Goal: Information Seeking & Learning: Learn about a topic

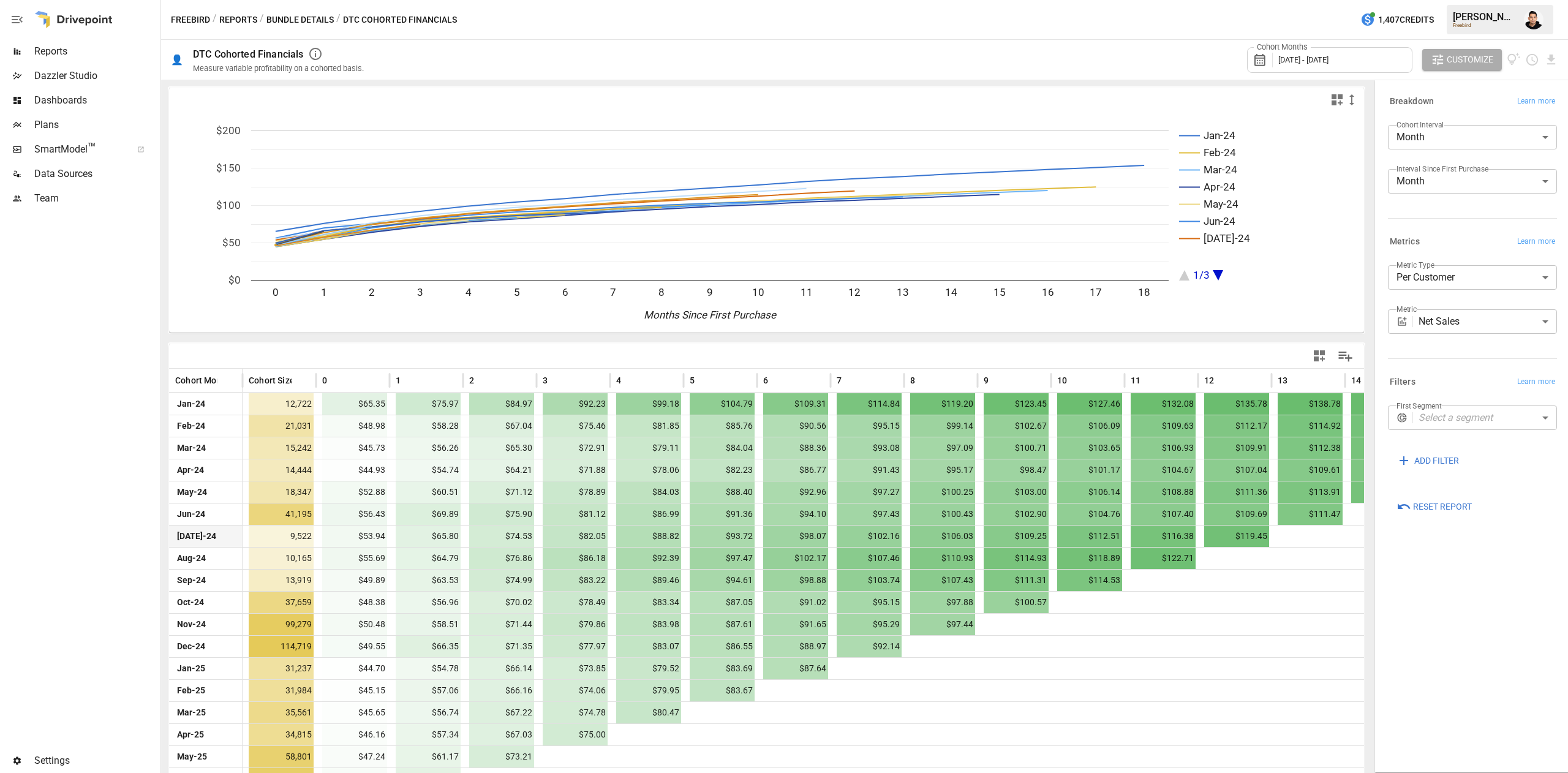
scroll to position [64, 0]
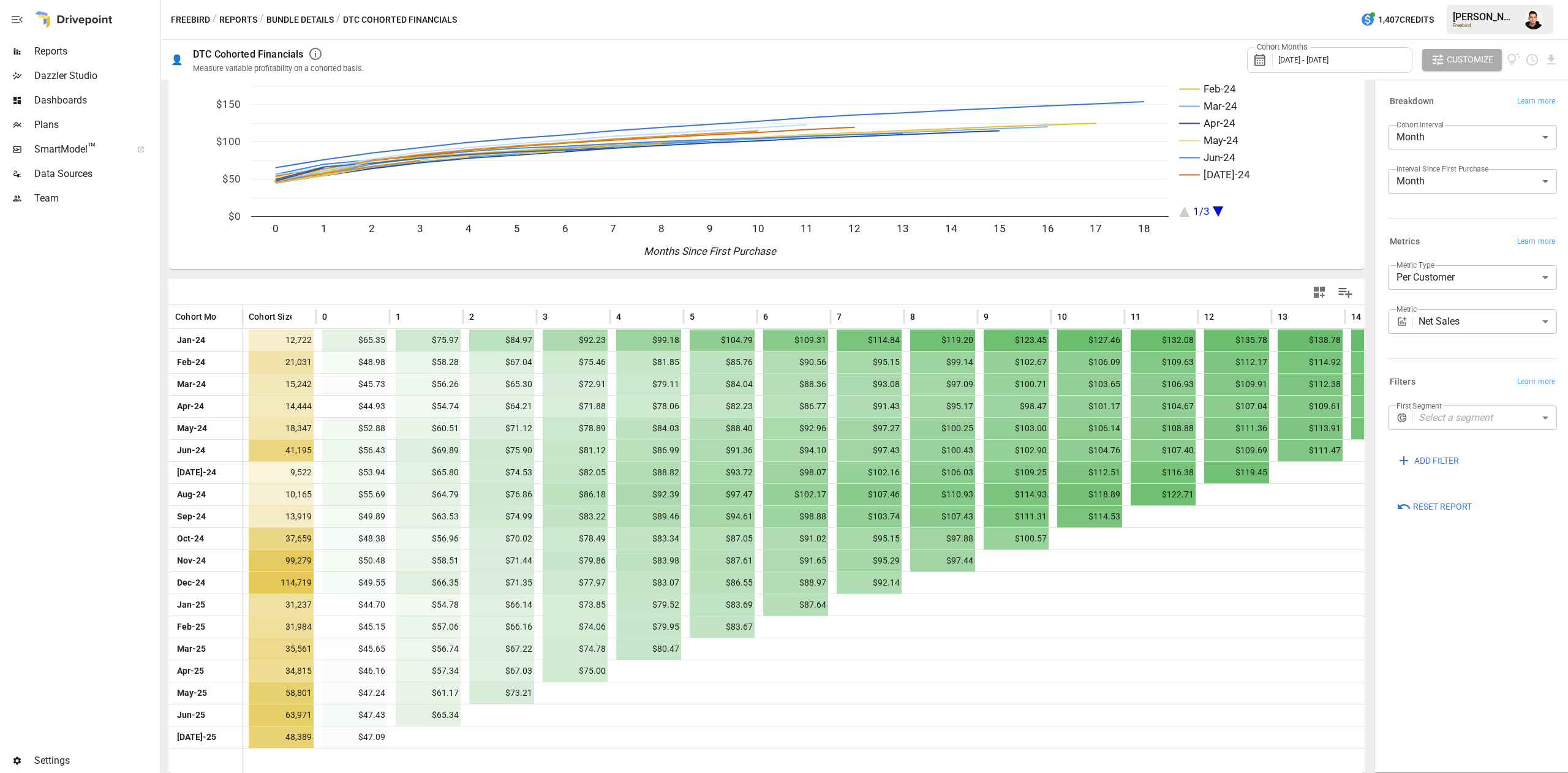
click at [1459, 0] on body "Reports Dazzler Studio Dashboards Plans SmartModel ™ Data Sources Team Settings…" at bounding box center [784, 0] width 1568 height 0
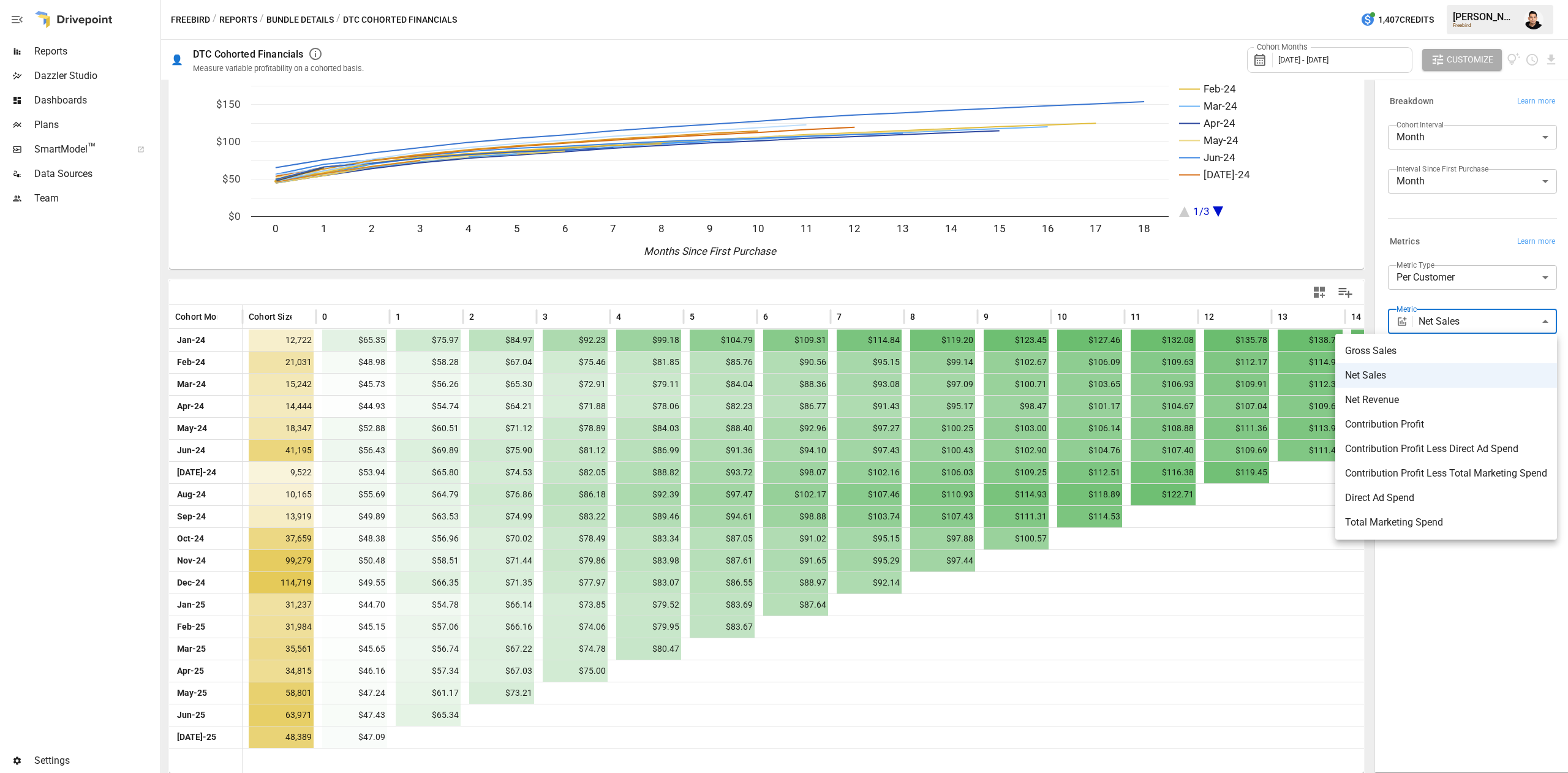
click at [1407, 229] on div at bounding box center [784, 386] width 1568 height 773
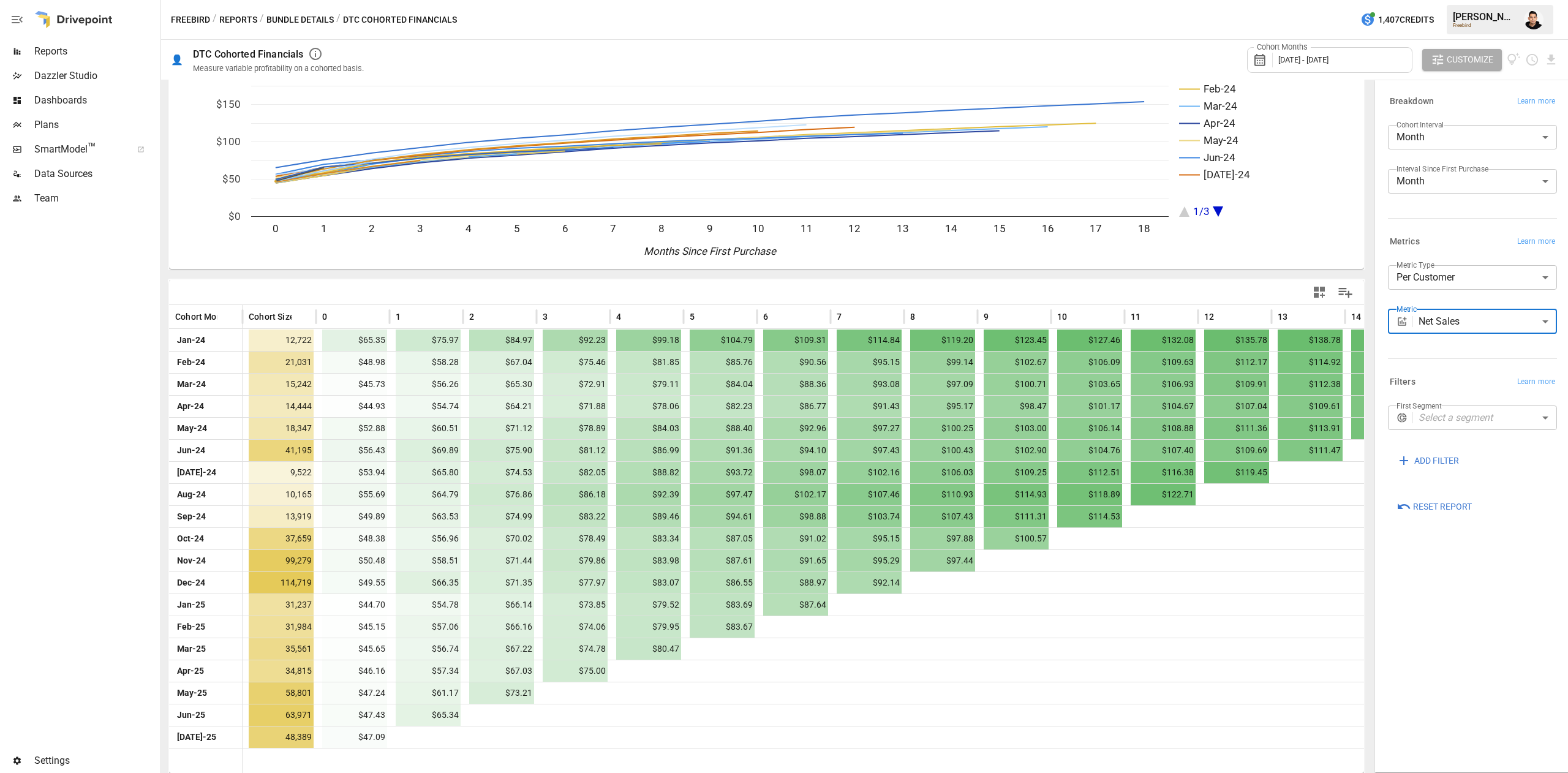
click at [1434, 0] on body "Reports Dazzler Studio Dashboards Plans SmartModel ™ Data Sources Team Settings…" at bounding box center [784, 0] width 1568 height 0
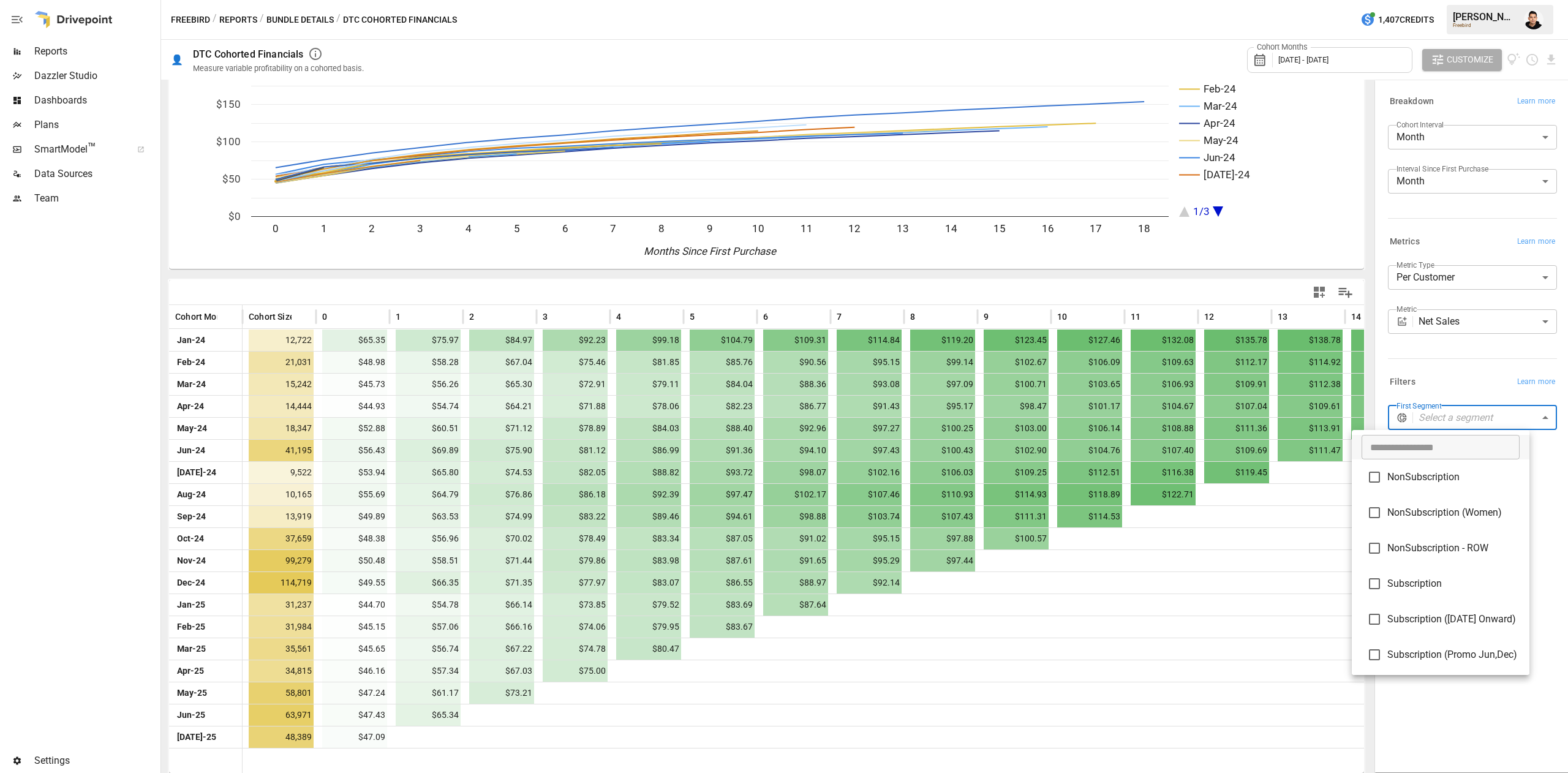
click at [1442, 379] on div at bounding box center [784, 386] width 1568 height 773
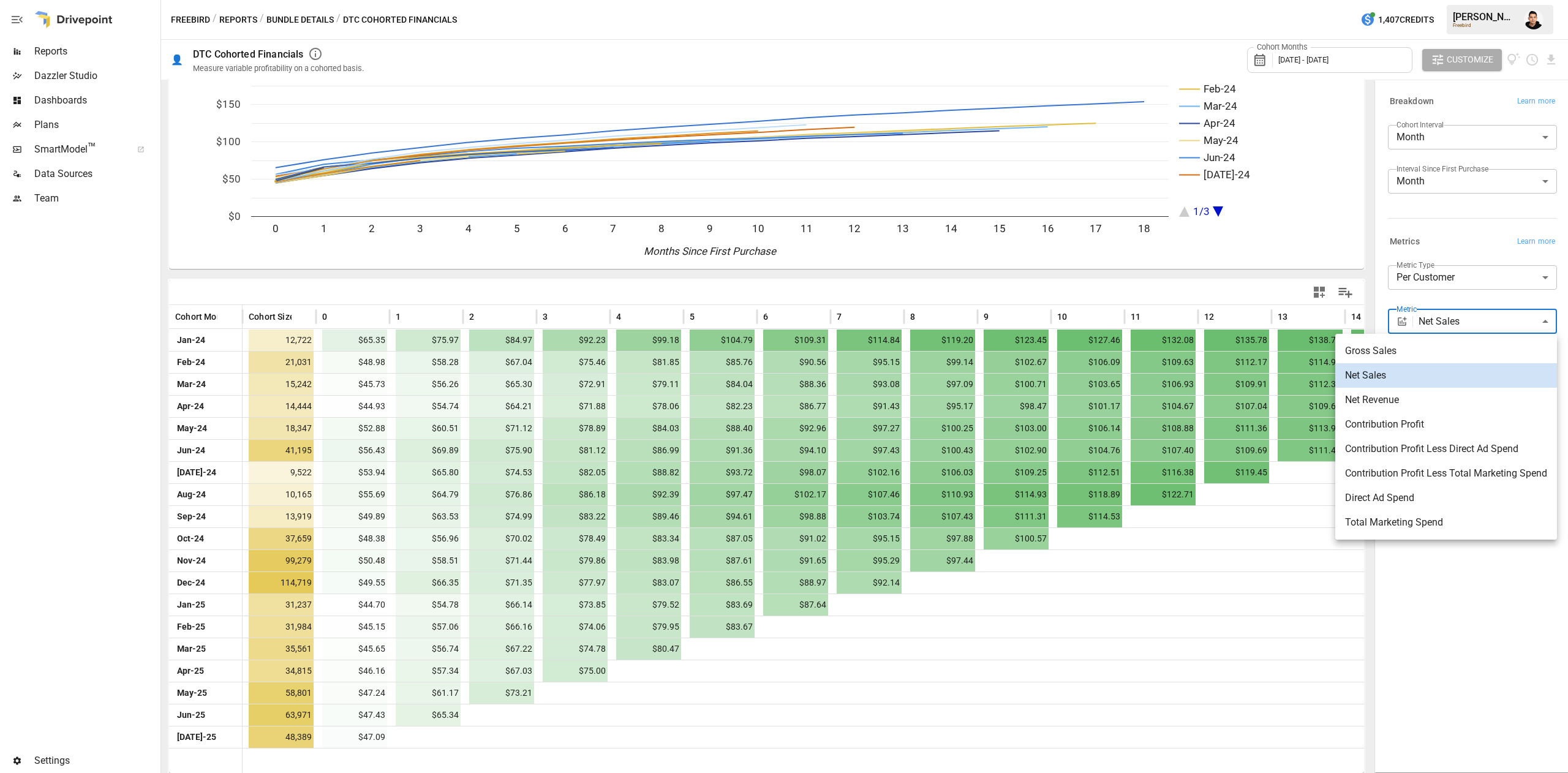
click at [1482, 0] on body "Reports Dazzler Studio Dashboards Plans SmartModel ™ Data Sources Team Settings…" at bounding box center [784, 0] width 1568 height 0
click at [1486, 262] on div at bounding box center [784, 386] width 1568 height 773
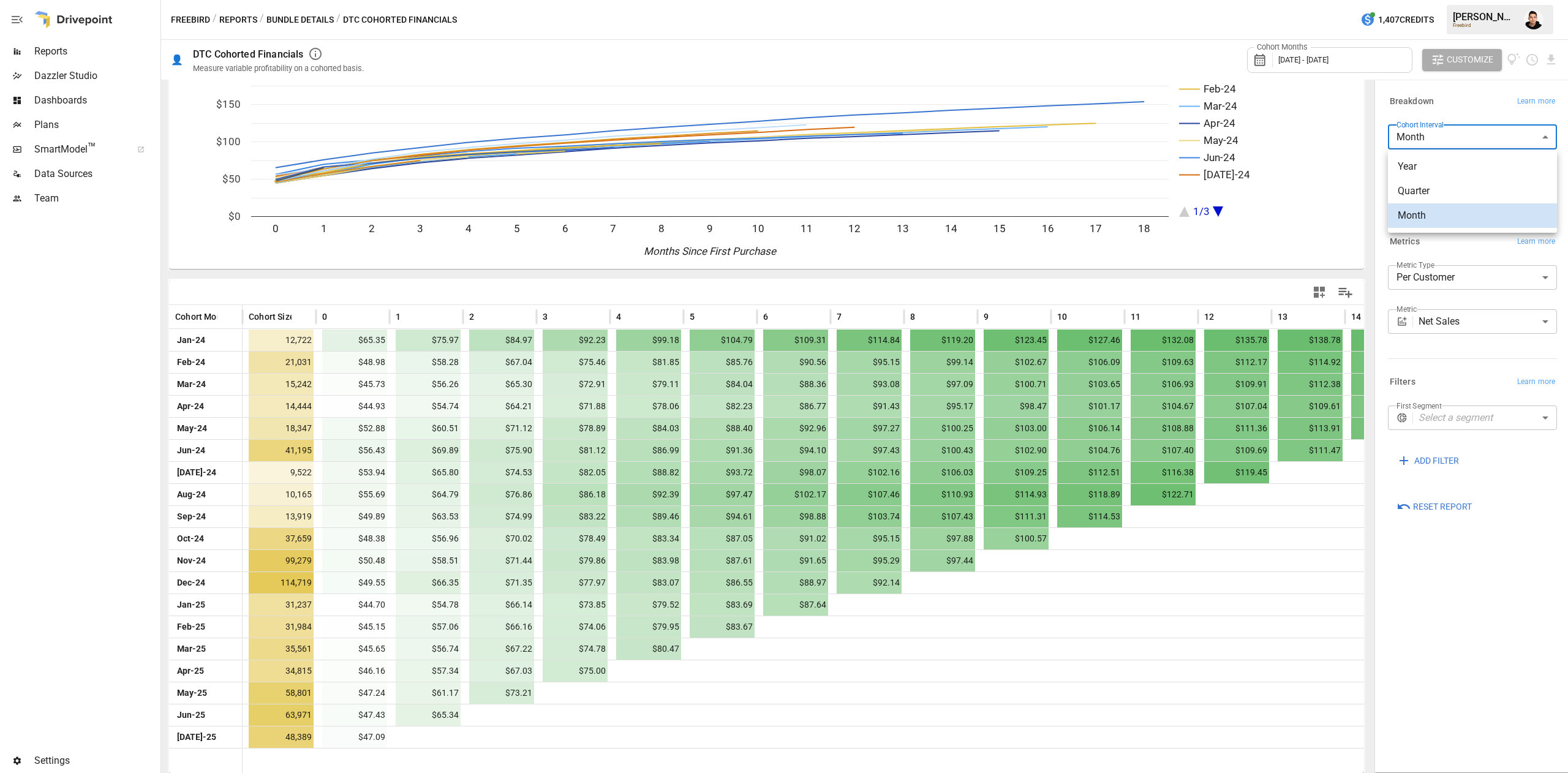
click at [1475, 0] on body "Reports Dazzler Studio Dashboards Plans SmartModel ™ Data Sources Team Settings…" at bounding box center [784, 0] width 1568 height 0
click at [1476, 113] on div at bounding box center [784, 386] width 1568 height 773
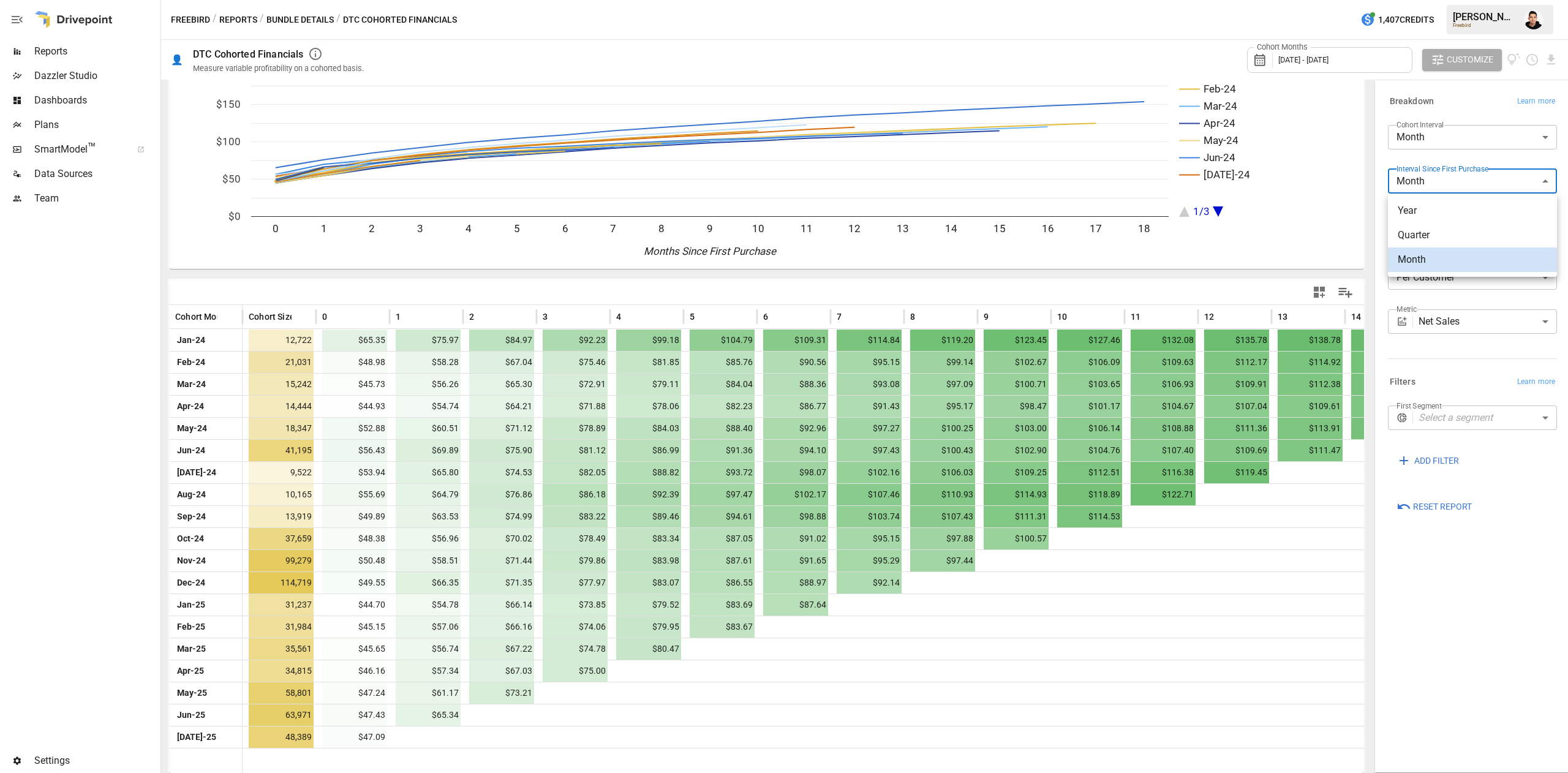
click at [1476, 0] on body "Reports Dazzler Studio Dashboards Plans SmartModel ™ Data Sources Team Settings…" at bounding box center [784, 0] width 1568 height 0
click at [1475, 92] on div at bounding box center [784, 386] width 1568 height 773
click at [1486, 290] on div "**********" at bounding box center [1473, 282] width 169 height 34
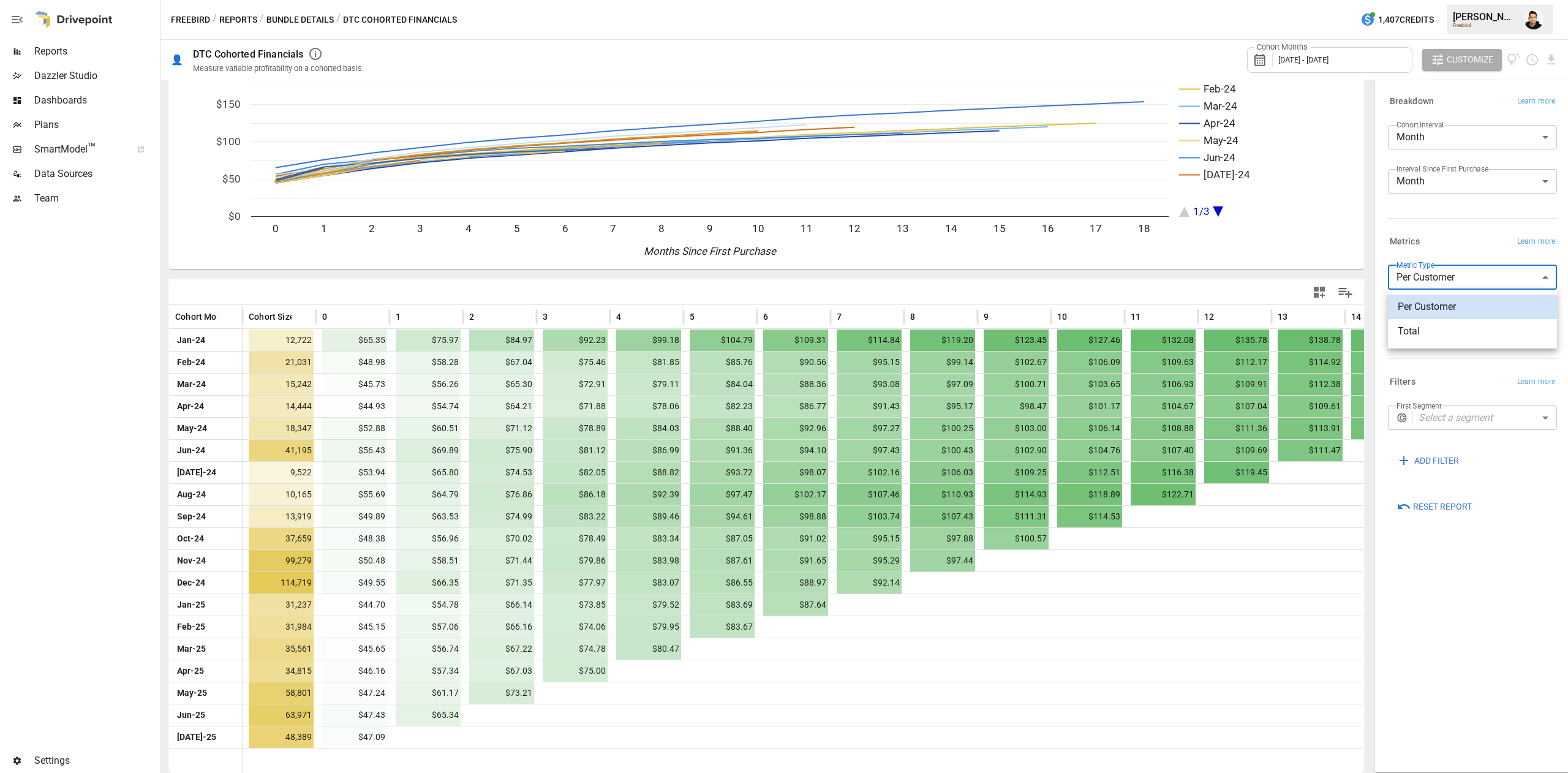
click at [1497, 0] on body "Reports Dazzler Studio Dashboards Plans SmartModel ™ Data Sources Team Settings…" at bounding box center [784, 0] width 1568 height 0
click at [1475, 206] on div at bounding box center [784, 386] width 1568 height 773
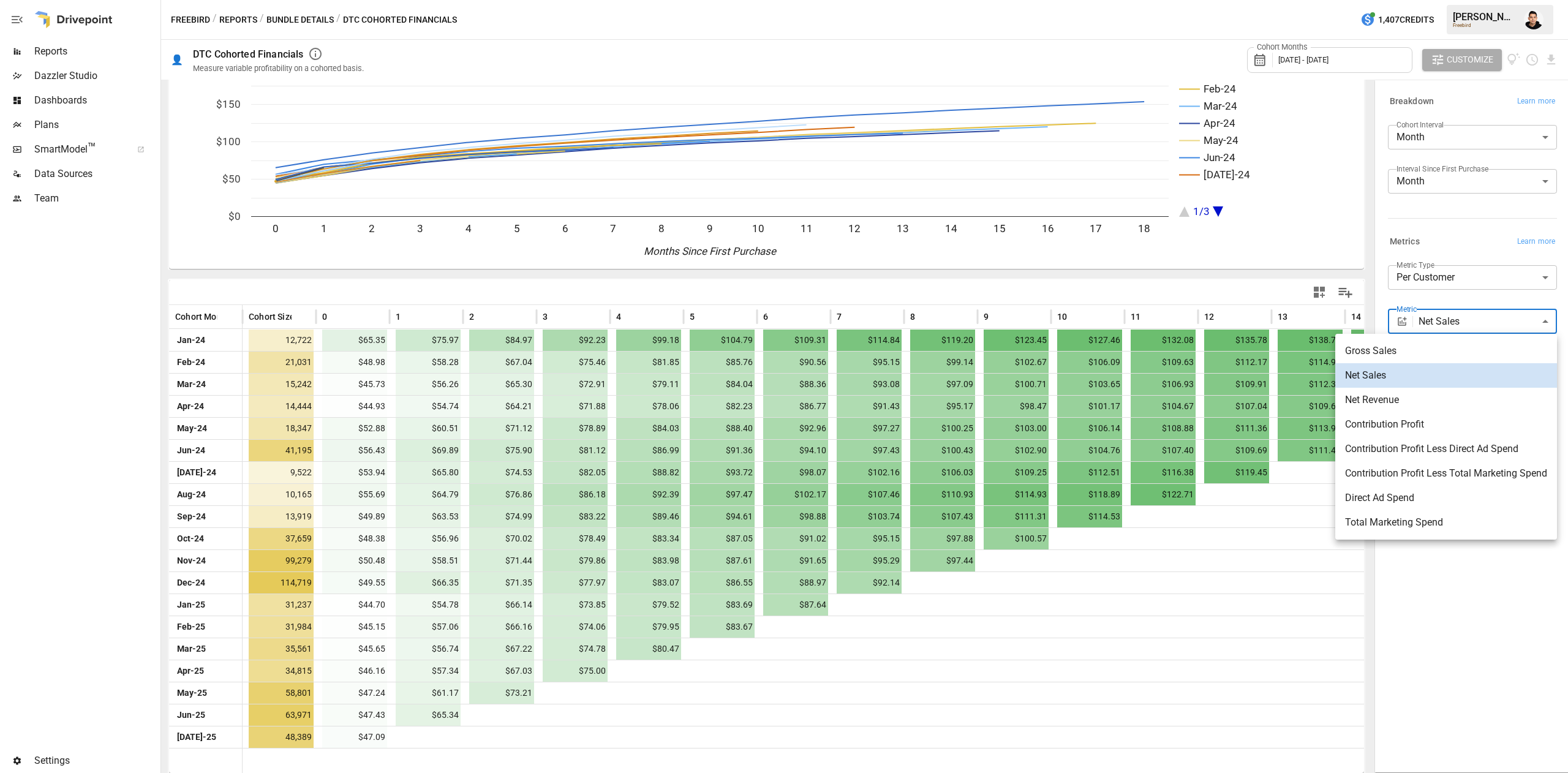
click at [1482, 0] on body "Reports Dazzler Studio Dashboards Plans SmartModel ™ Data Sources Team Settings…" at bounding box center [784, 0] width 1568 height 0
click at [1460, 256] on div at bounding box center [784, 386] width 1568 height 773
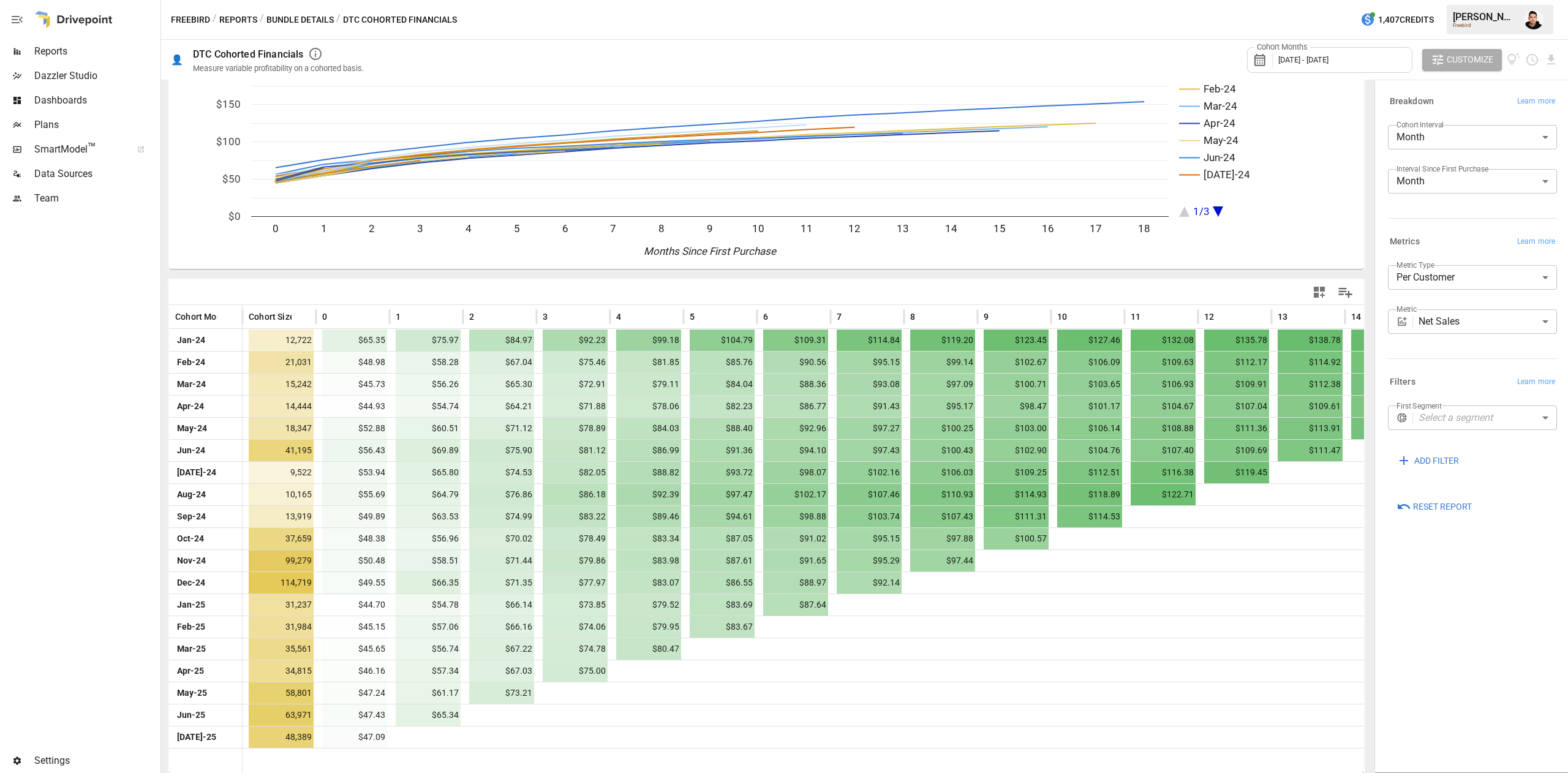
click at [310, 12] on button "Bundle Details" at bounding box center [300, 20] width 68 height 15
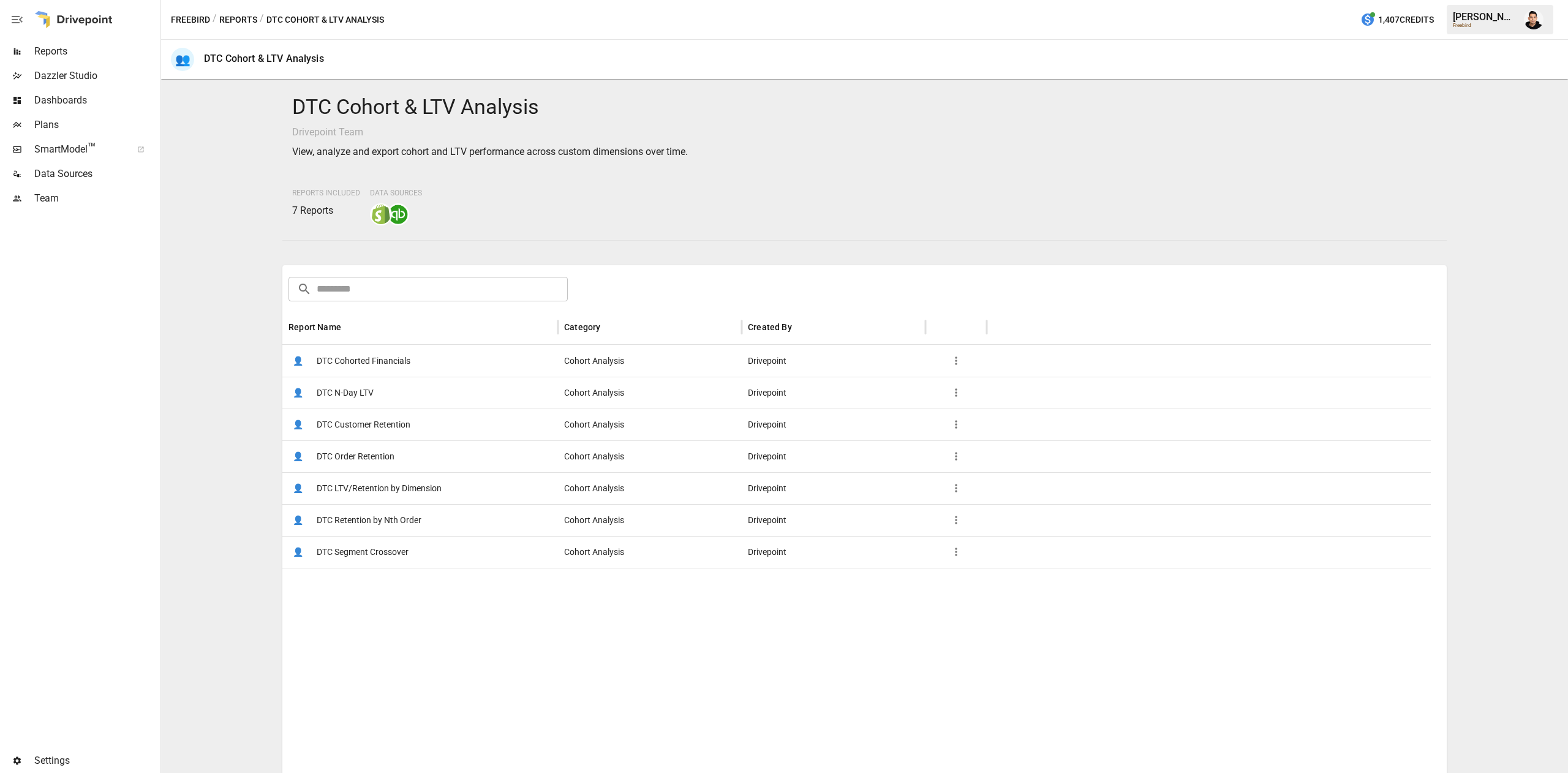
click at [261, 27] on div "Freebird / Reports / DTC Cohort & LTV Analysis 1,407 Credits [PERSON_NAME] Free…" at bounding box center [865, 19] width 1407 height 39
click at [241, 22] on button "Reports" at bounding box center [238, 20] width 38 height 15
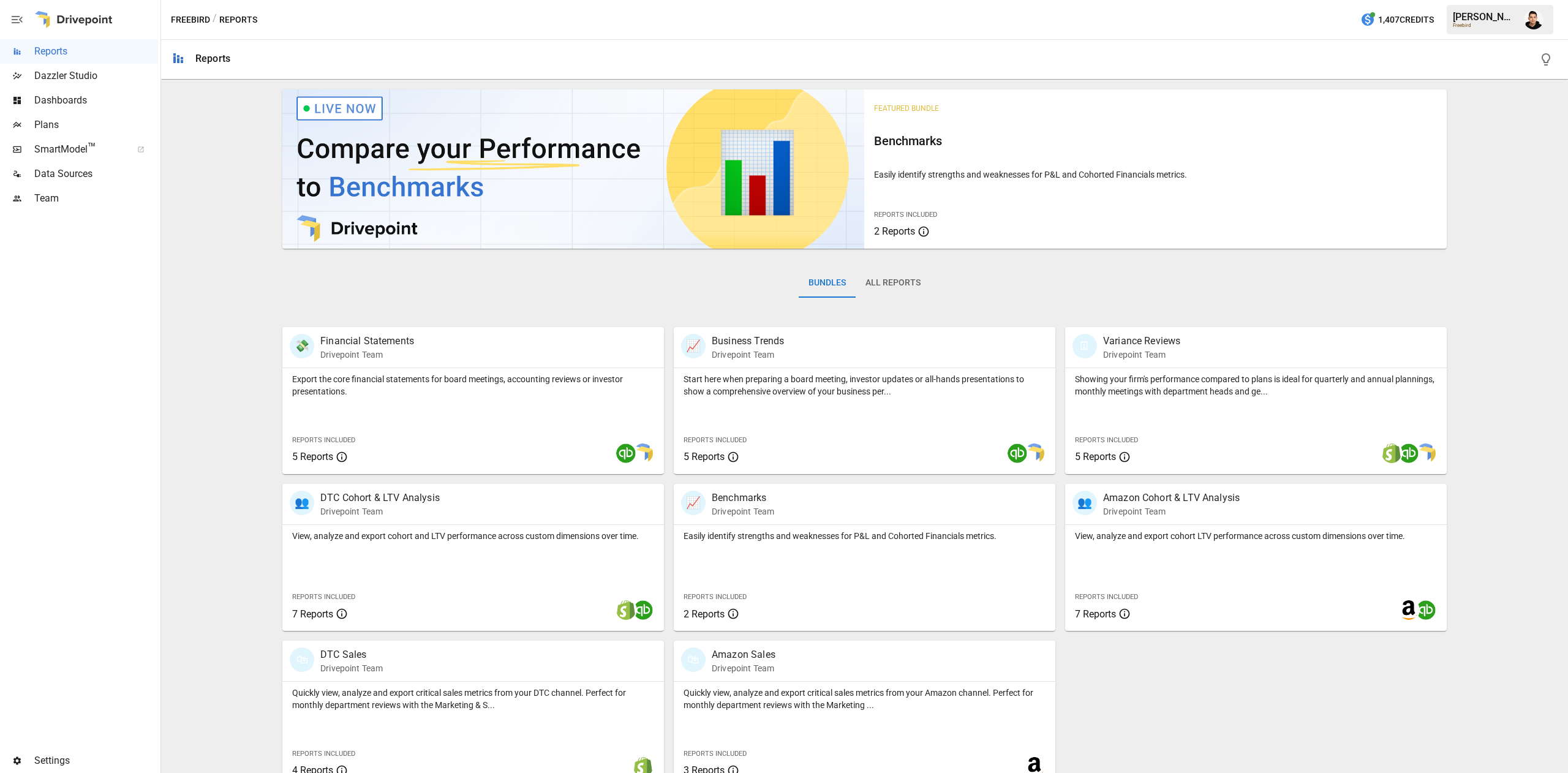
click at [857, 301] on div "Bundles All Reports" at bounding box center [865, 293] width 1165 height 69
drag, startPoint x: 866, startPoint y: 293, endPoint x: 876, endPoint y: 287, distance: 11.7
click at [876, 287] on button "All Reports" at bounding box center [893, 283] width 75 height 29
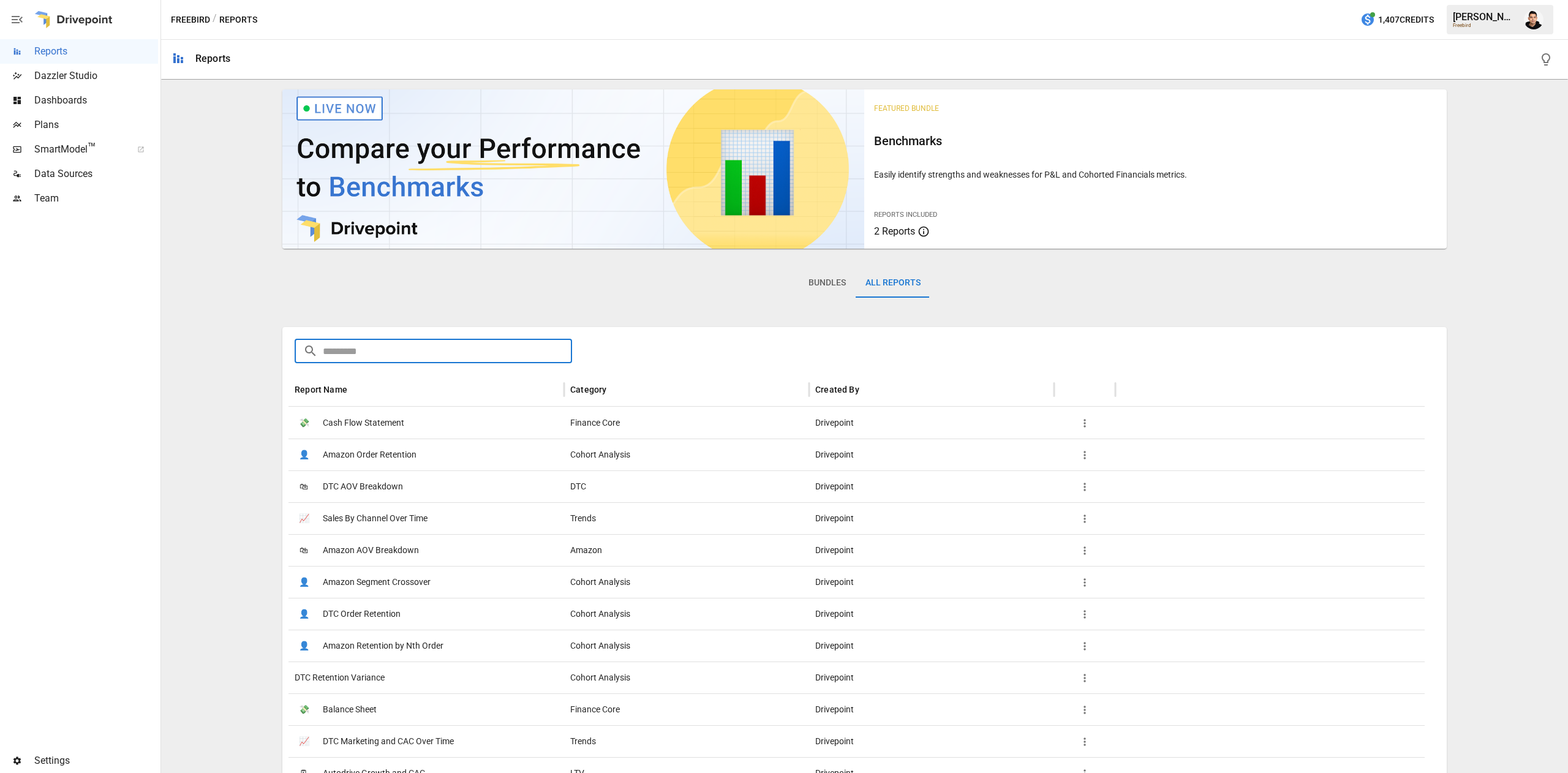
click at [458, 350] on input "text" at bounding box center [447, 351] width 249 height 25
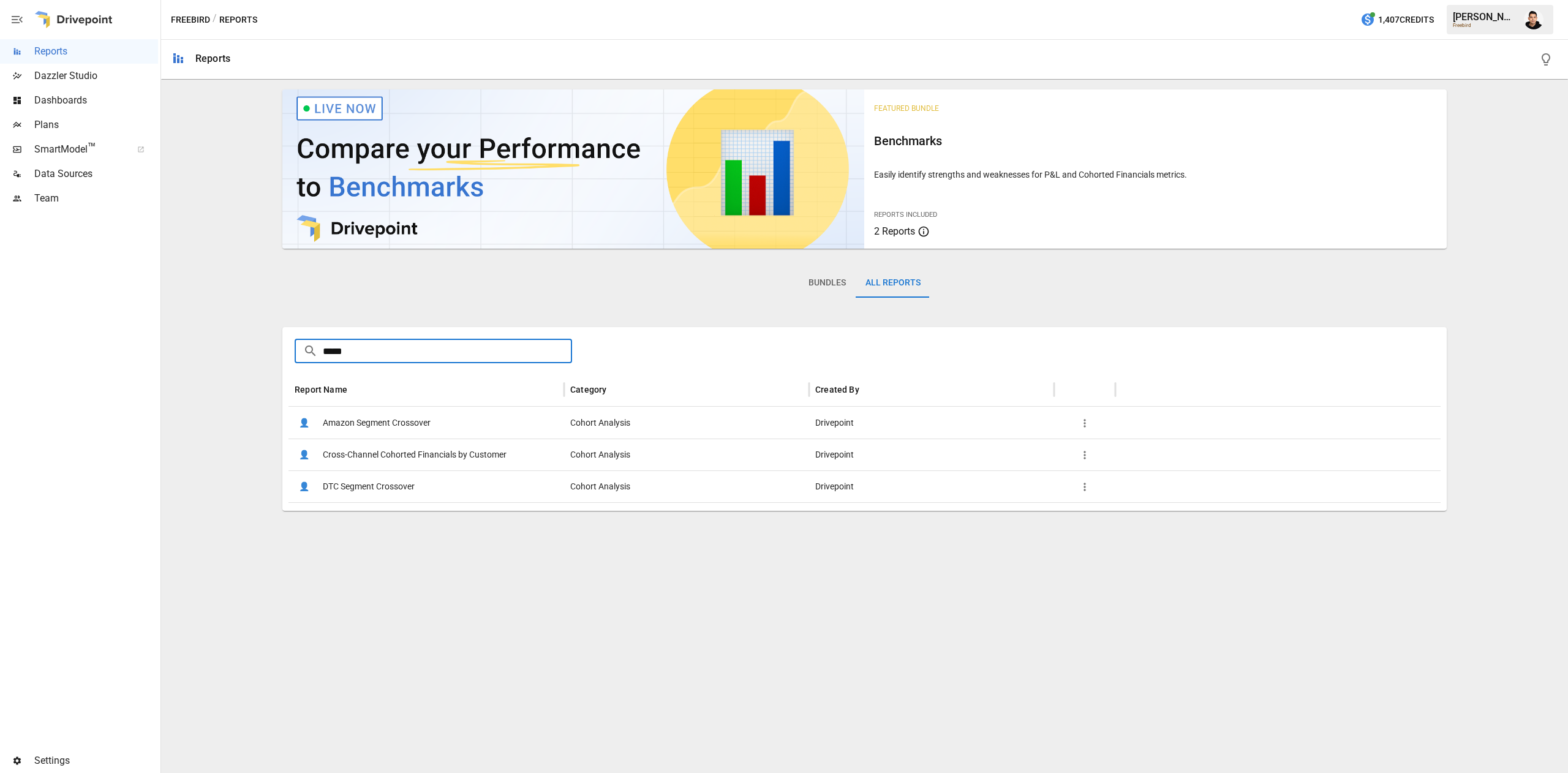
type input "*****"
click at [472, 459] on span "Cross-Channel Cohorted Financials by Customer" at bounding box center [415, 455] width 184 height 31
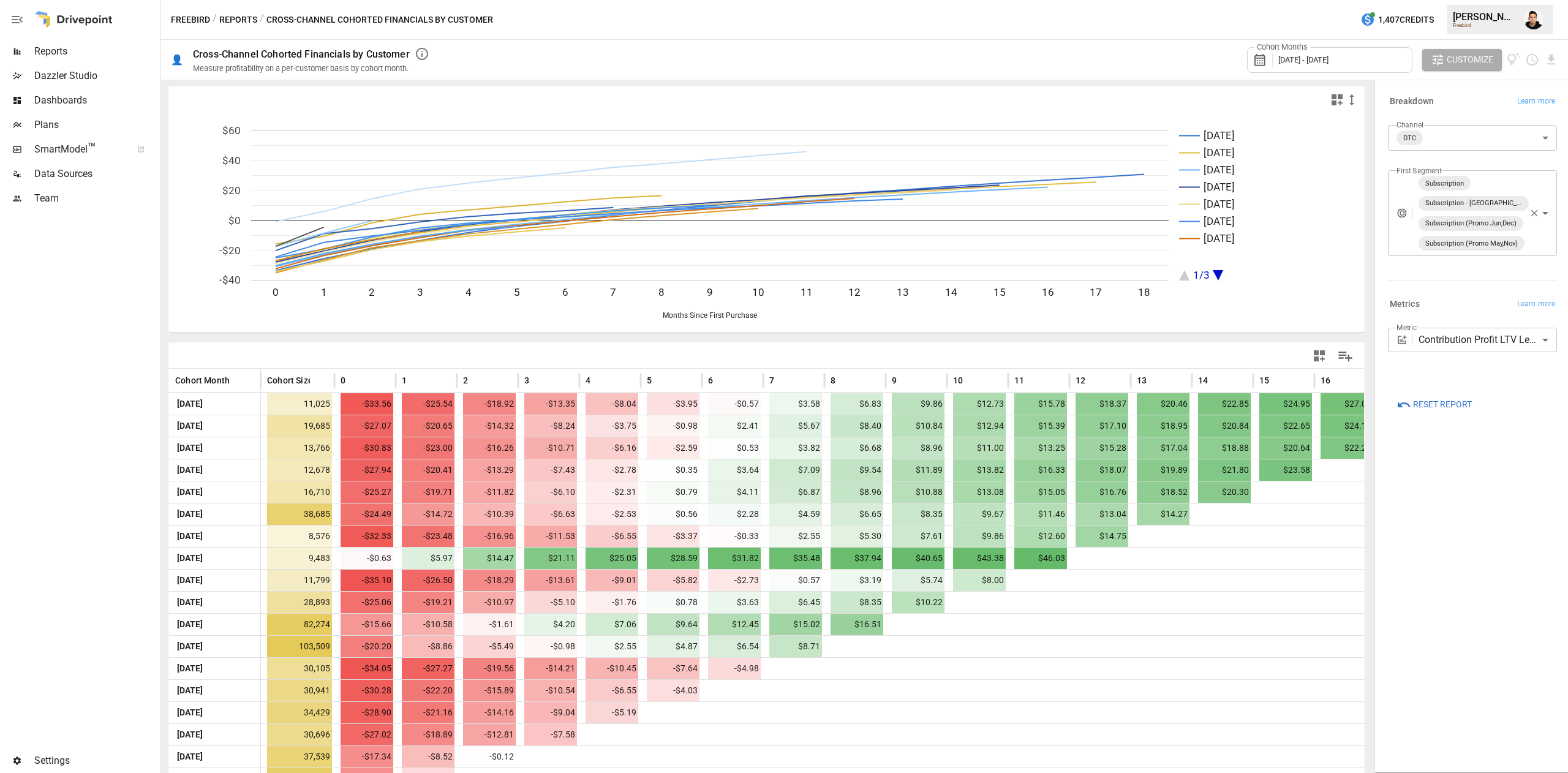
click at [1469, 0] on body "Reports Dazzler Studio Dashboards Plans SmartModel ™ Data Sources Team Settings…" at bounding box center [784, 0] width 1568 height 0
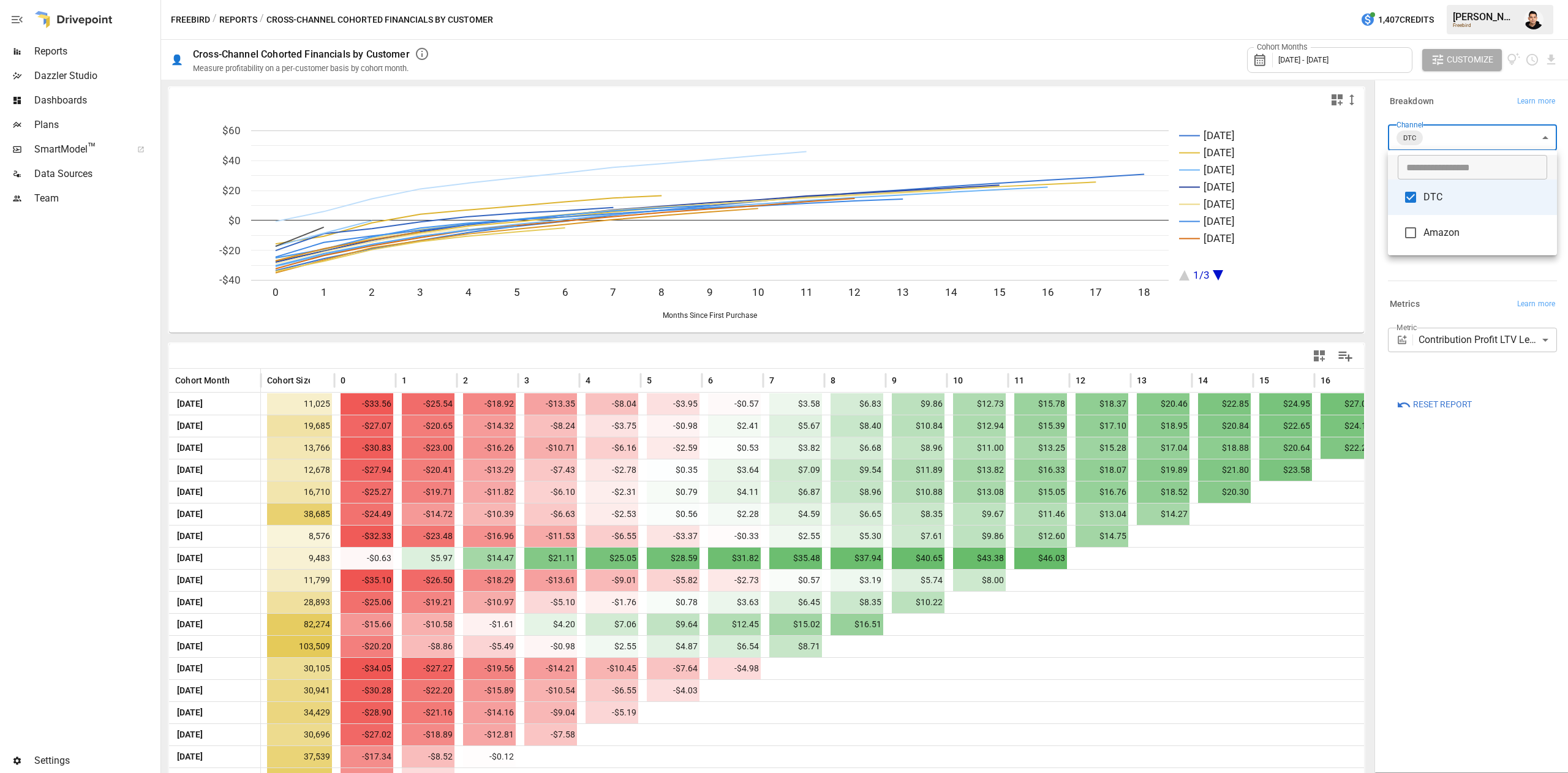
type input "**********"
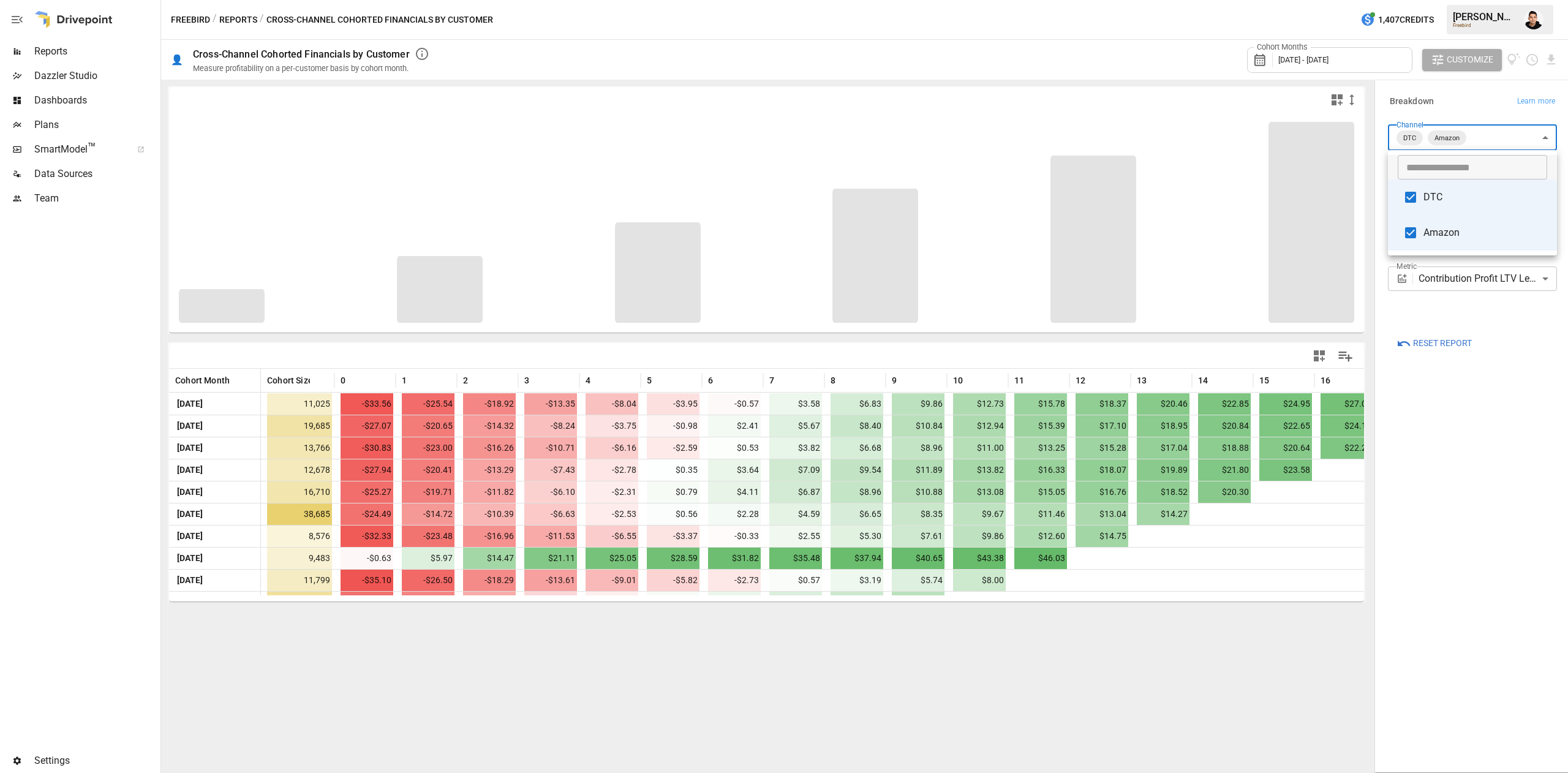
click at [1463, 440] on div at bounding box center [784, 386] width 1568 height 773
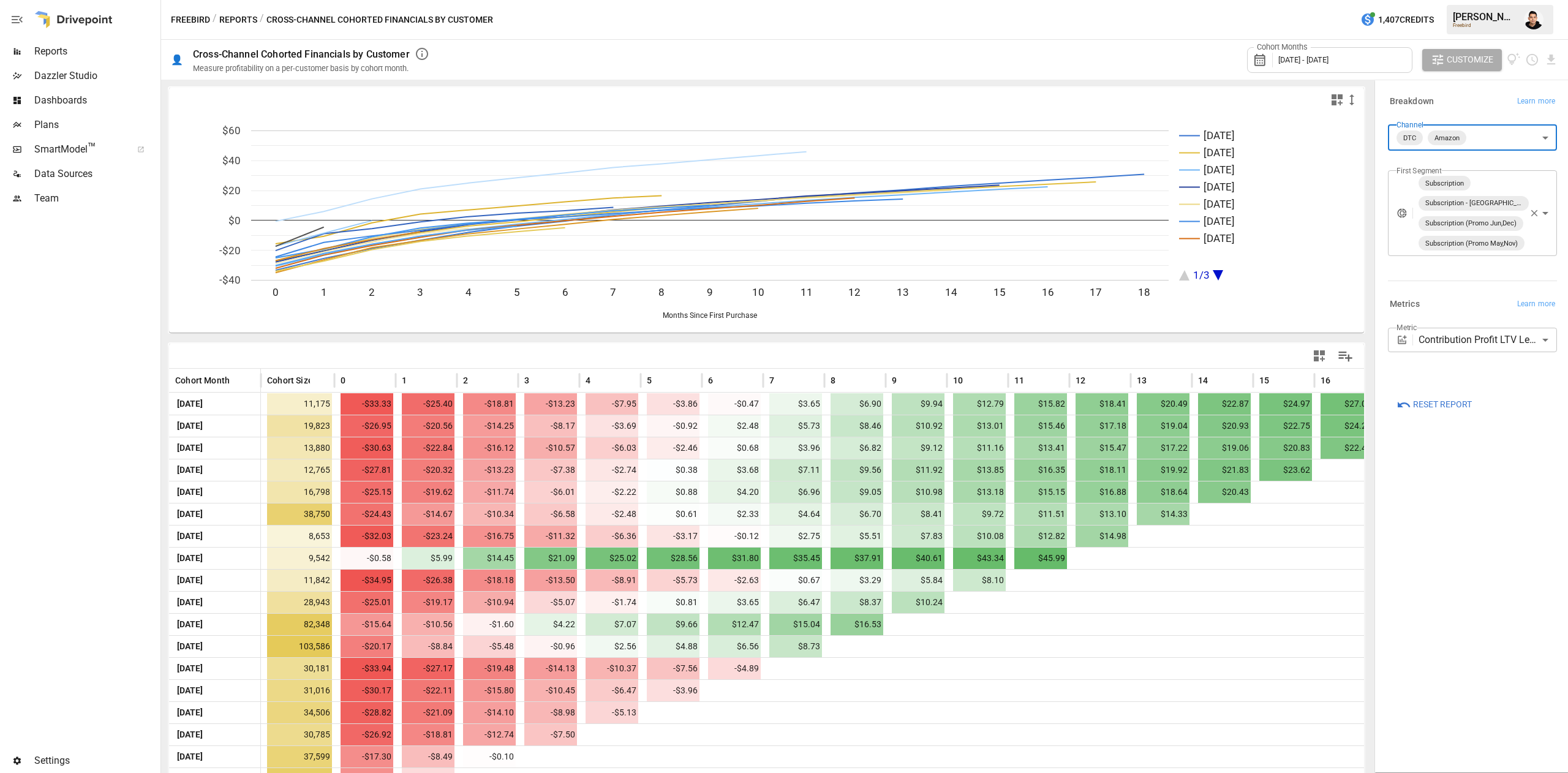
click at [1544, 0] on body "Reports Dazzler Studio Dashboards Plans SmartModel ™ Data Sources Team Settings…" at bounding box center [784, 0] width 1568 height 0
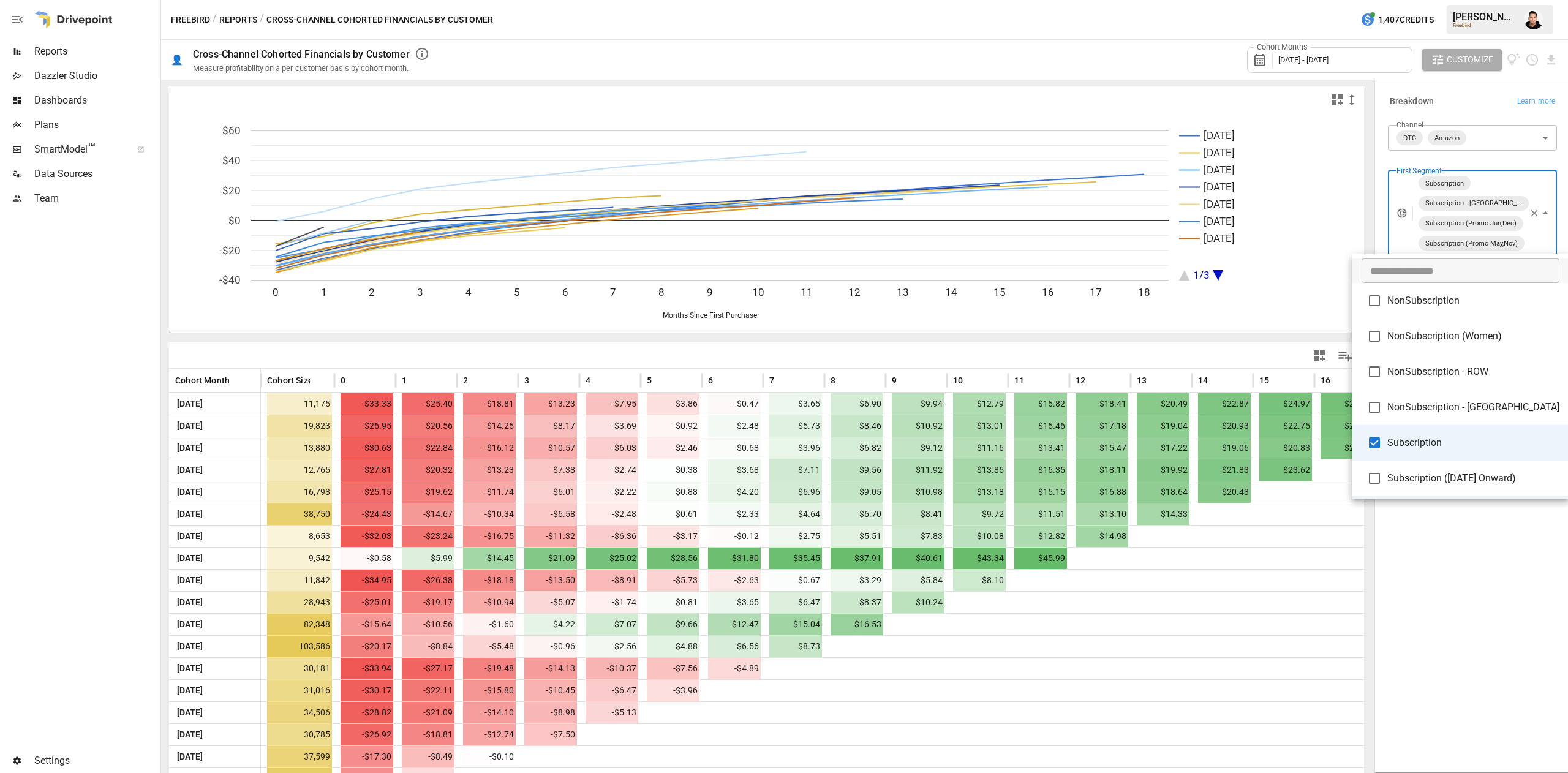
scroll to position [180, 0]
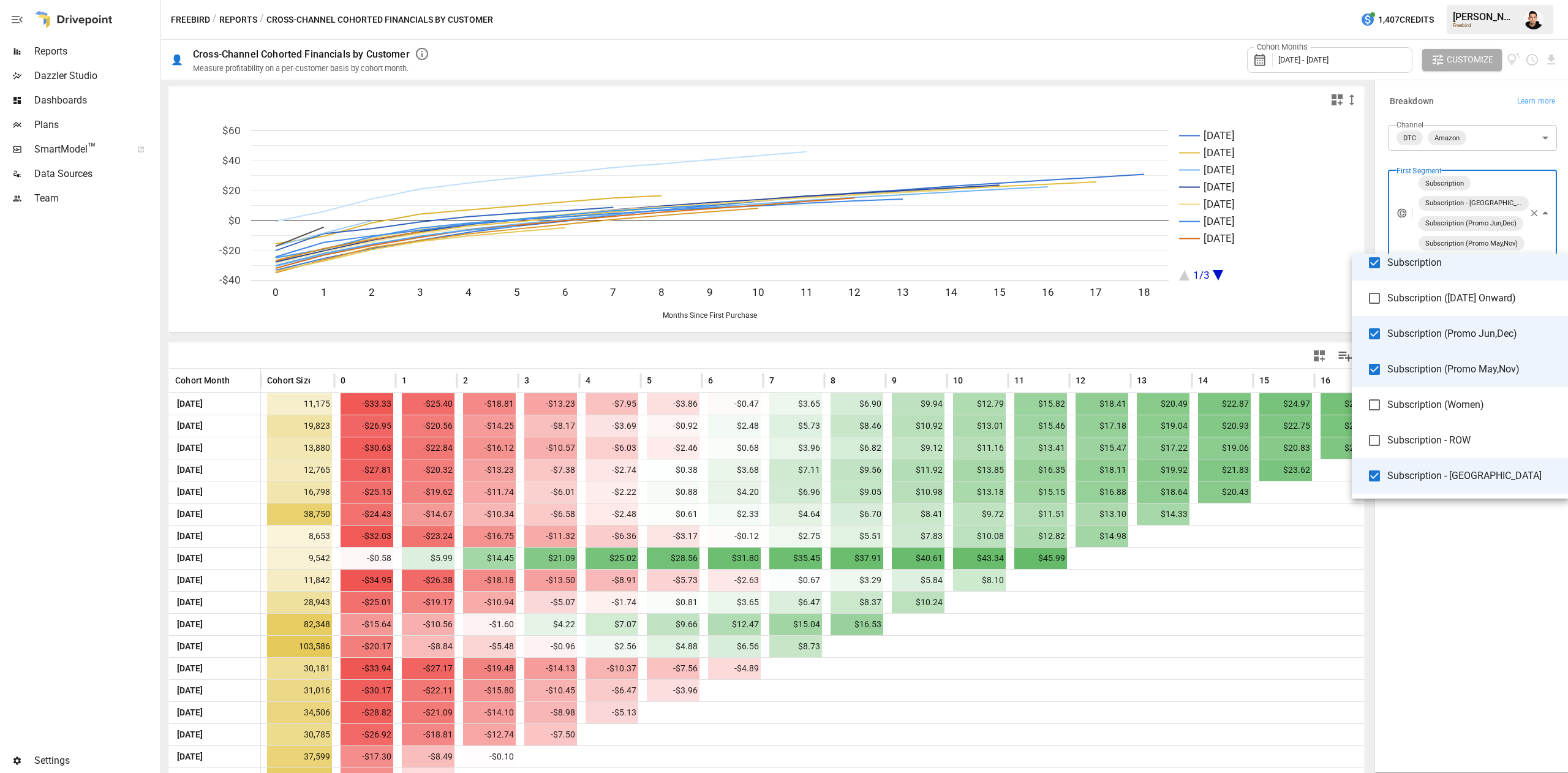
drag, startPoint x: 1456, startPoint y: 407, endPoint x: 1434, endPoint y: 336, distance: 74.3
click at [1456, 407] on span "Subscription (Women)" at bounding box center [1474, 405] width 172 height 15
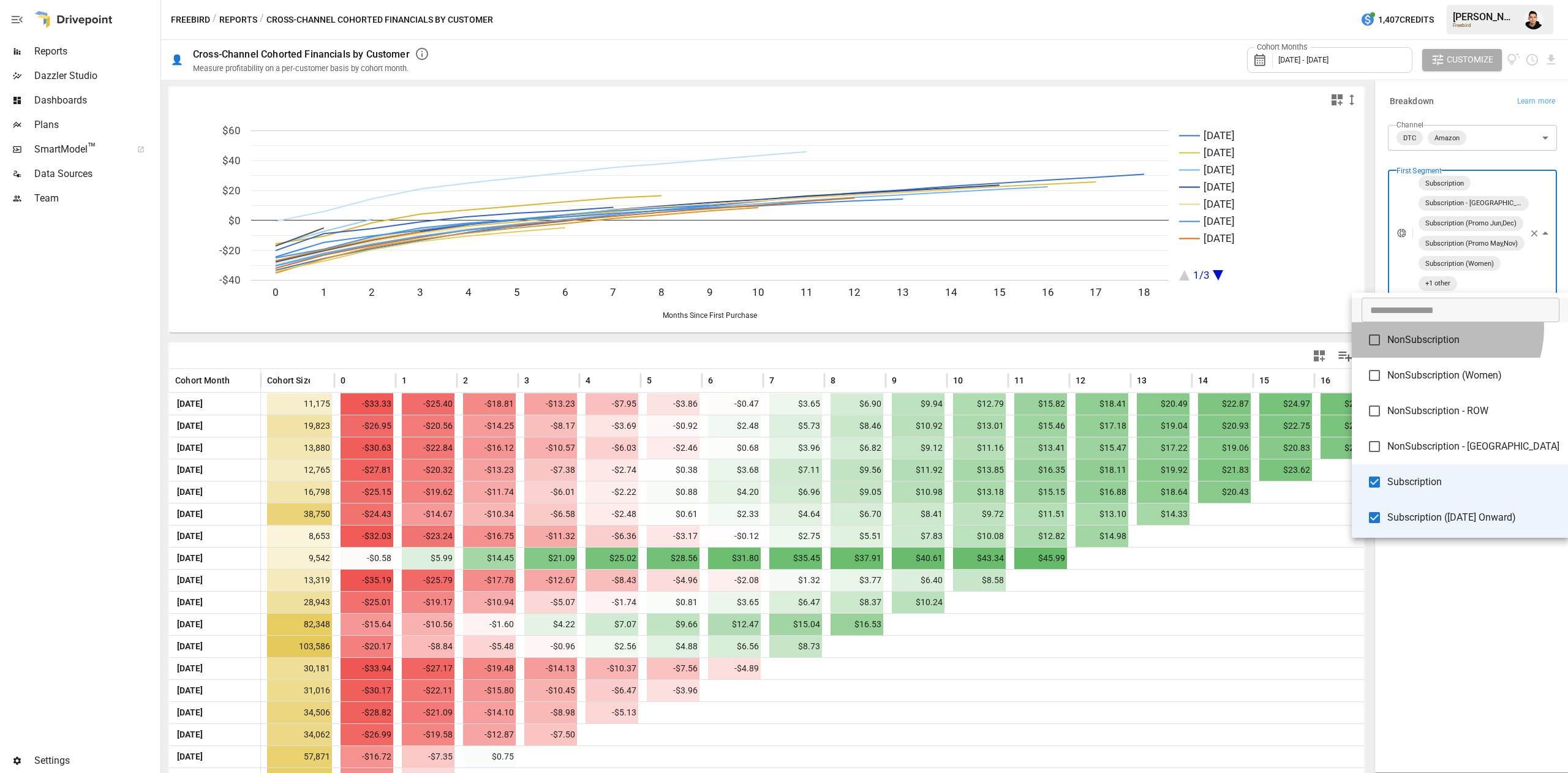
click at [1434, 328] on li "NonSubscription" at bounding box center [1460, 340] width 218 height 35
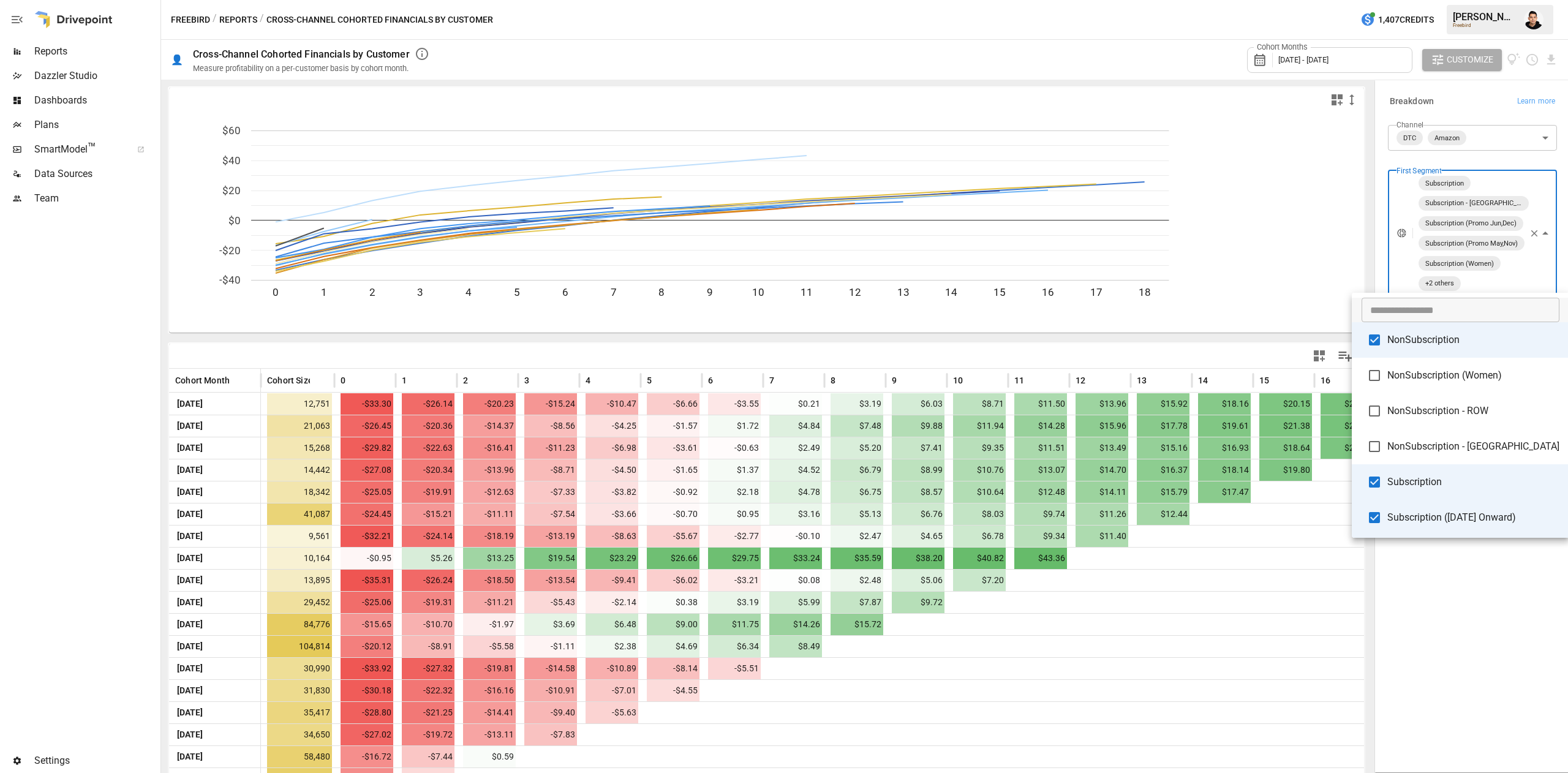
click at [1470, 378] on span "NonSubscription (Women)" at bounding box center [1474, 376] width 172 height 15
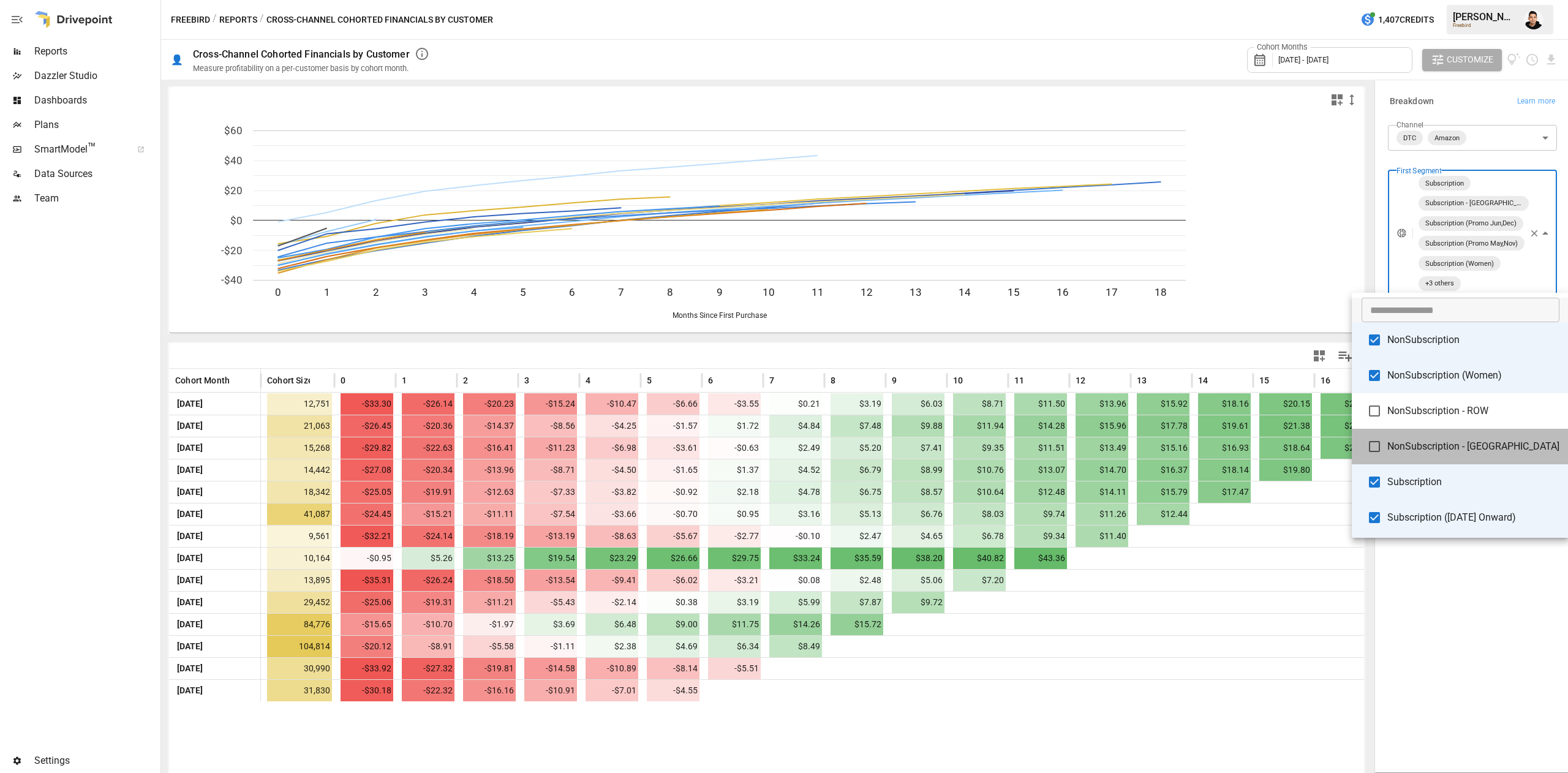
click at [1493, 441] on span "NonSubscription - [GEOGRAPHIC_DATA]" at bounding box center [1474, 447] width 172 height 15
type input "**********"
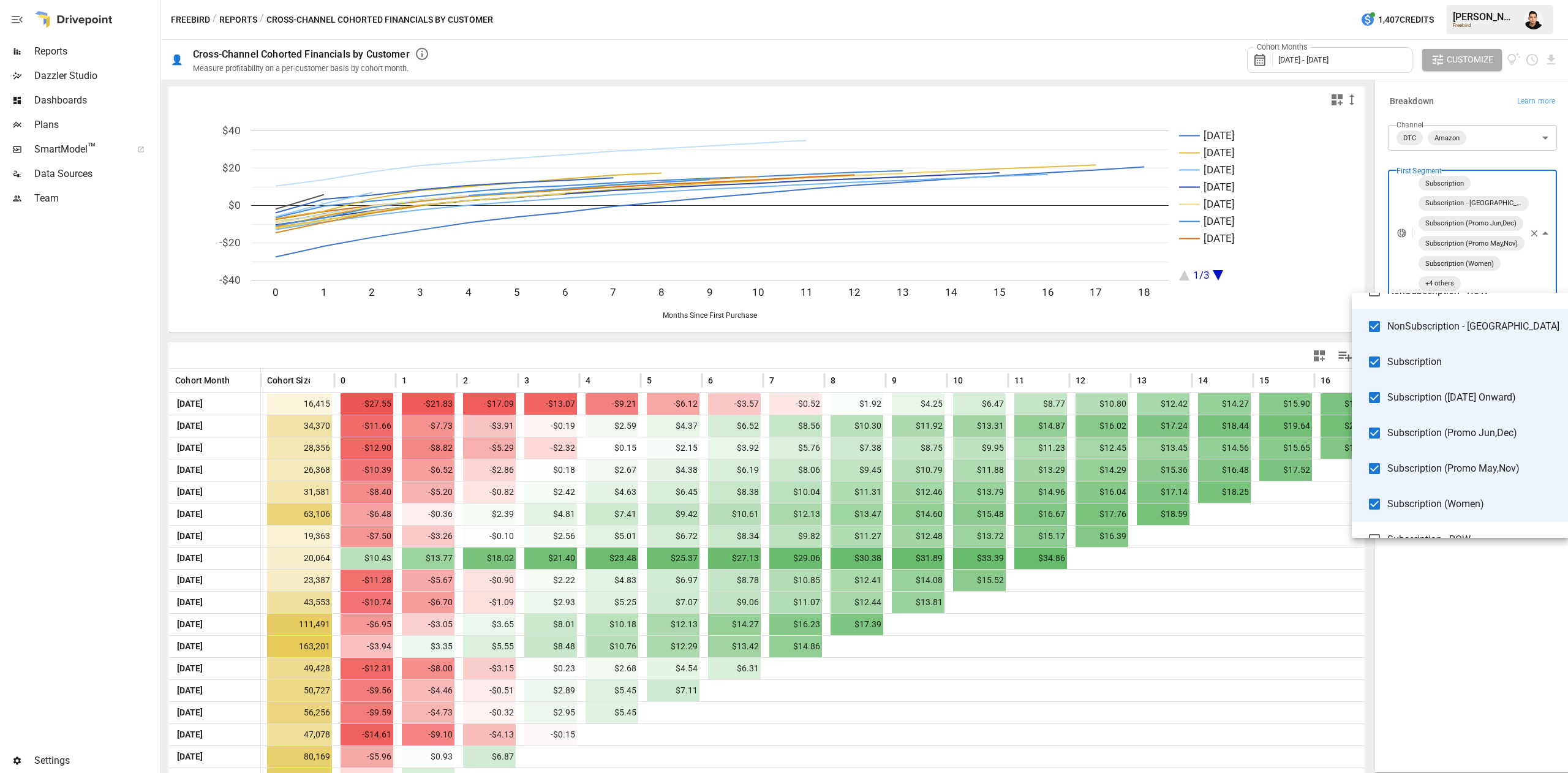
scroll to position [180, 0]
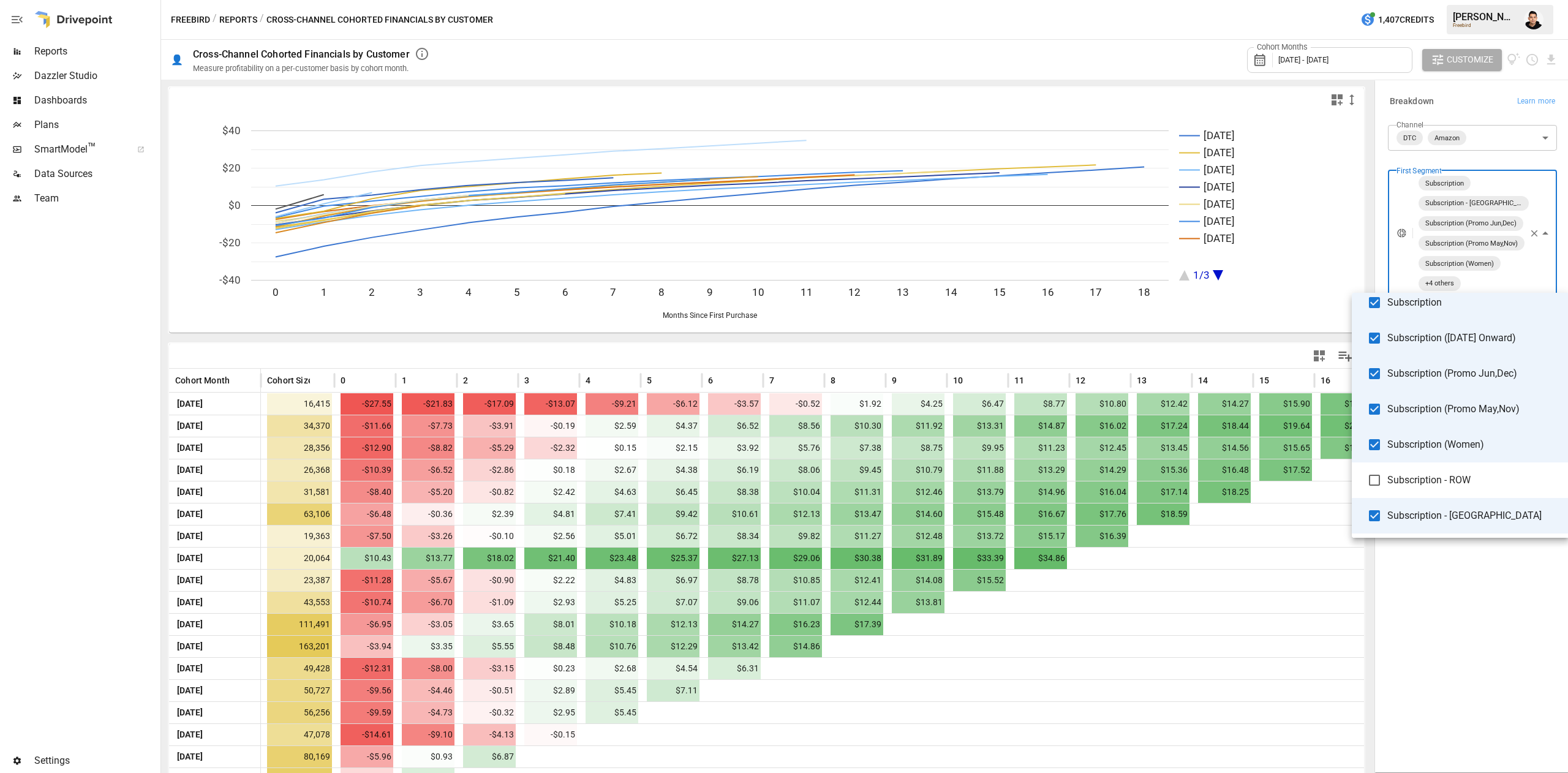
click at [1474, 638] on div at bounding box center [784, 386] width 1568 height 773
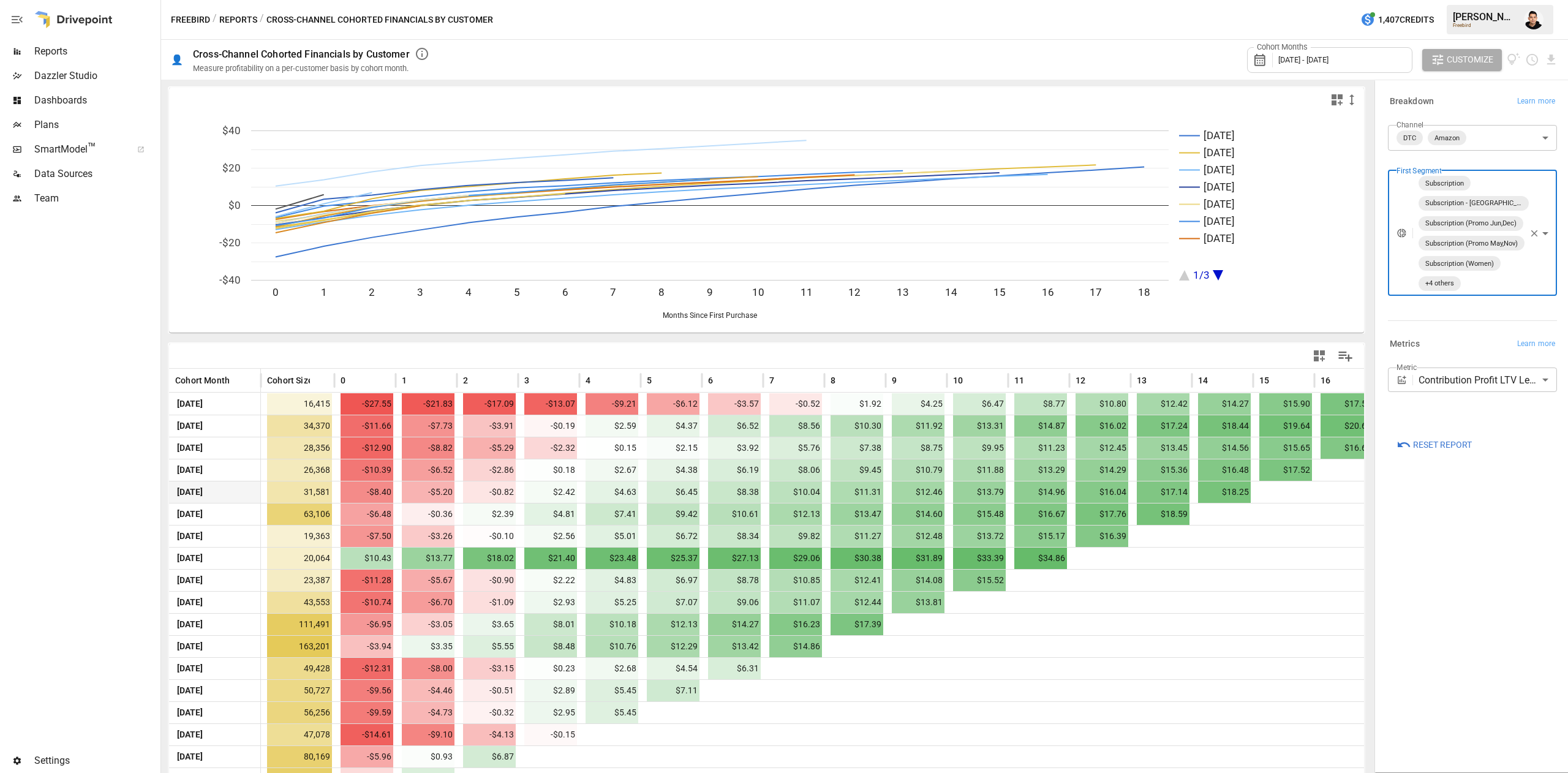
scroll to position [42, 0]
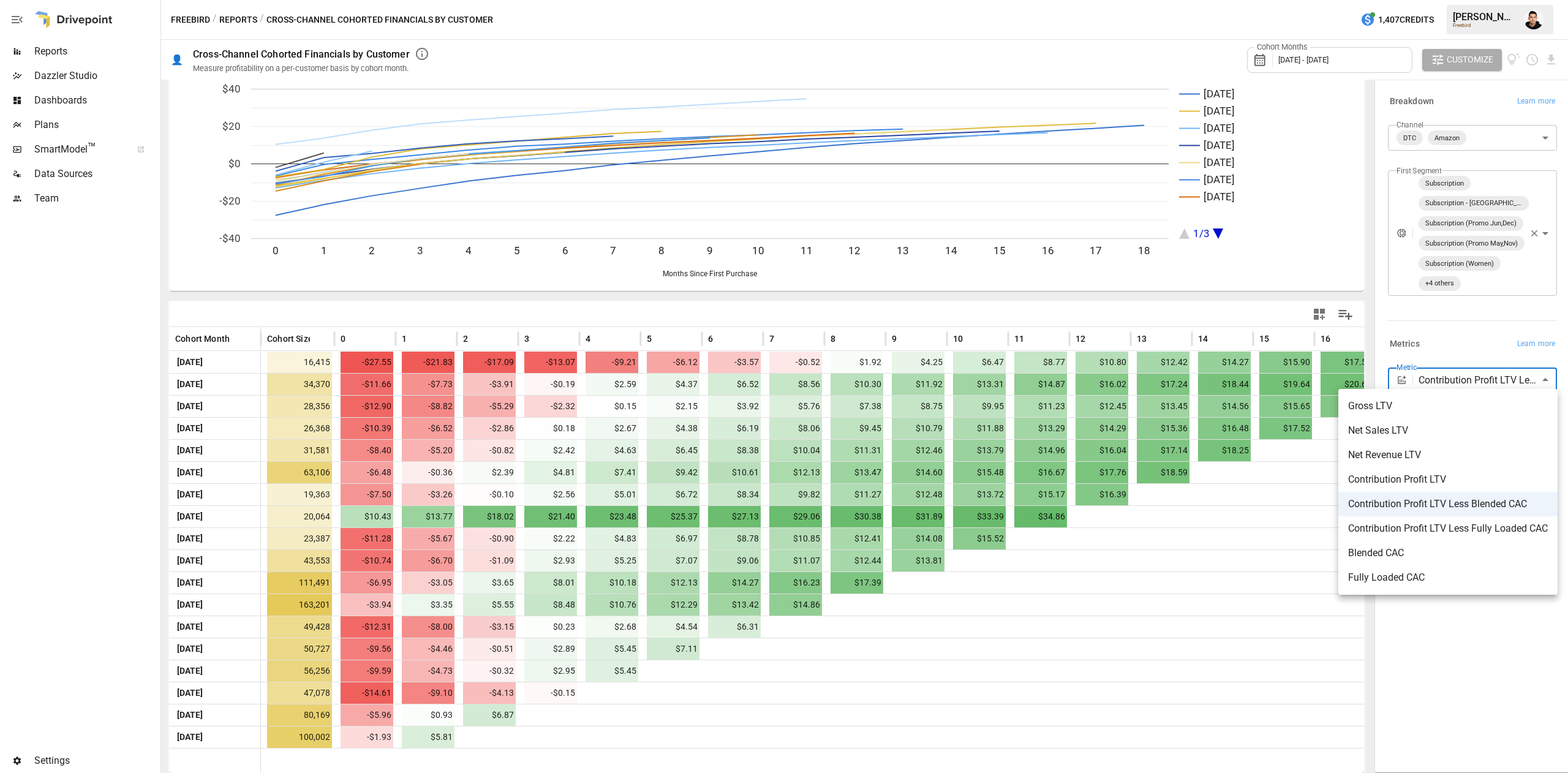
click at [1483, 0] on body "Reports Dazzler Studio Dashboards Plans SmartModel ™ Data Sources Team Settings…" at bounding box center [784, 0] width 1568 height 0
click at [1525, 691] on div at bounding box center [784, 386] width 1568 height 773
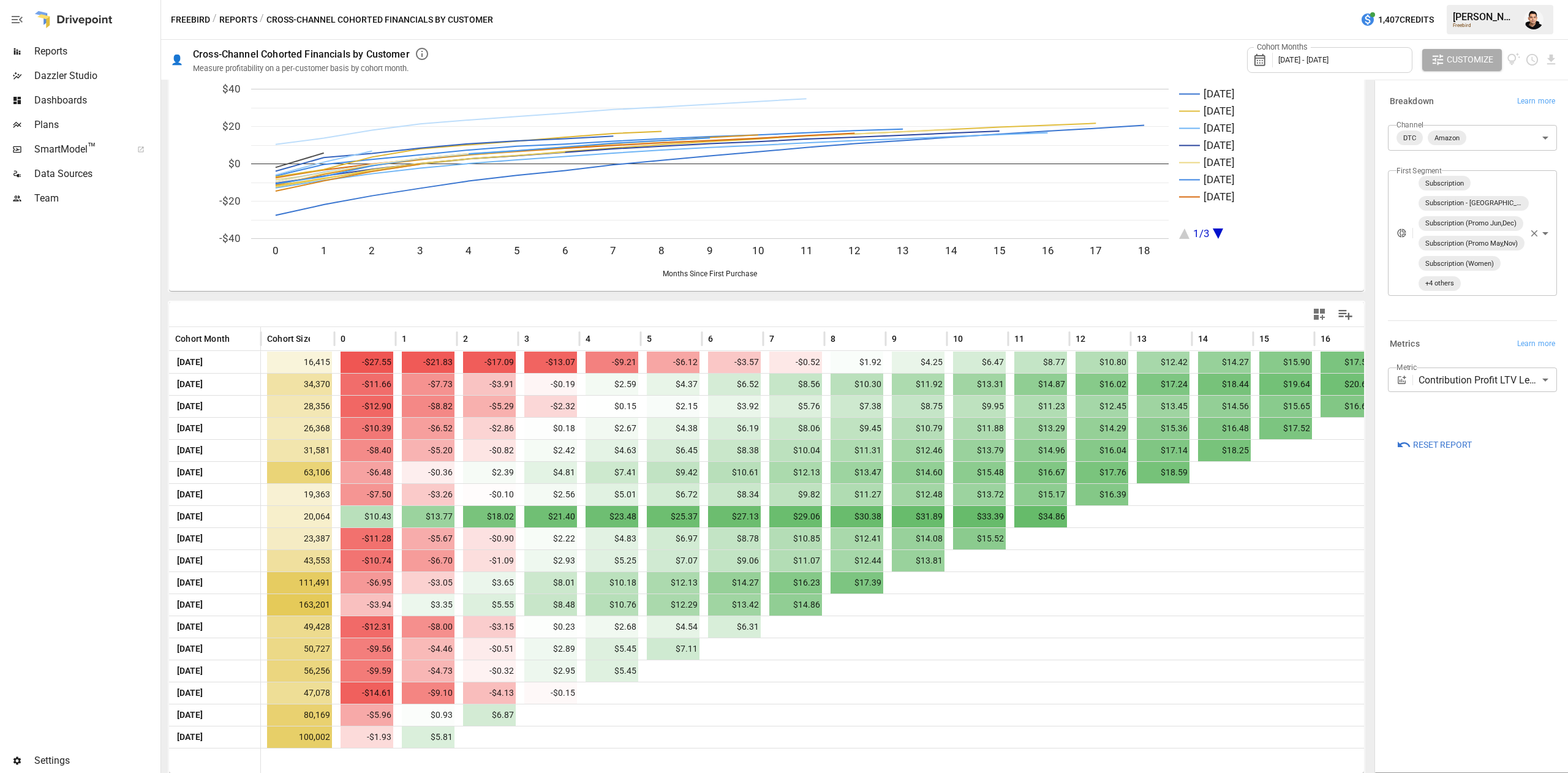
click at [1324, 70] on div "Cohort Months [DATE] - [DATE]" at bounding box center [1329, 60] width 165 height 26
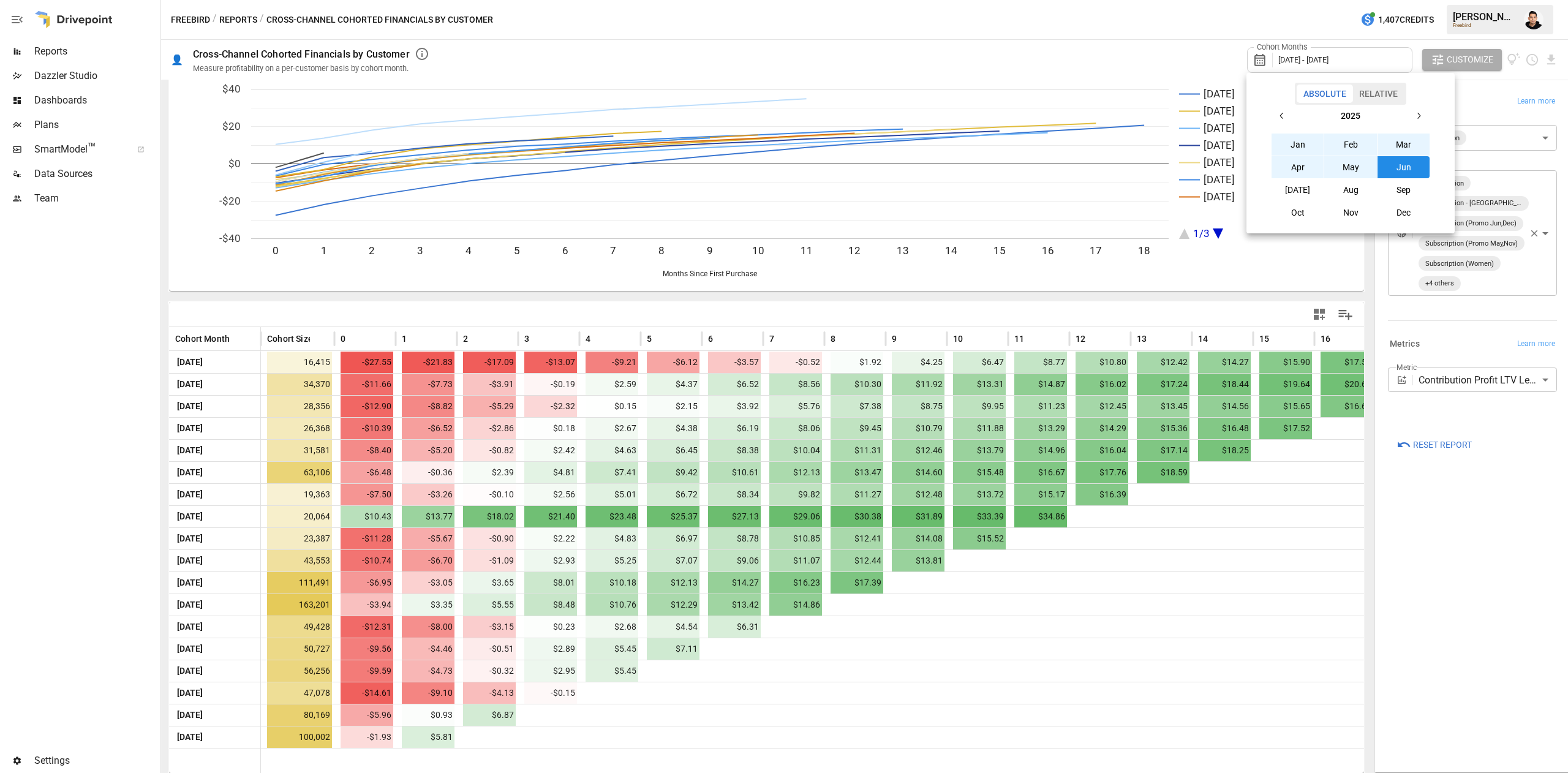
click at [1294, 141] on button "Jan" at bounding box center [1298, 144] width 53 height 22
click at [1275, 114] on button "button" at bounding box center [1282, 116] width 22 height 22
click at [1294, 133] on td "Jan" at bounding box center [1298, 144] width 53 height 23
click at [1275, 105] on button "button" at bounding box center [1282, 116] width 22 height 22
click at [1294, 133] on td "Jan" at bounding box center [1298, 144] width 53 height 23
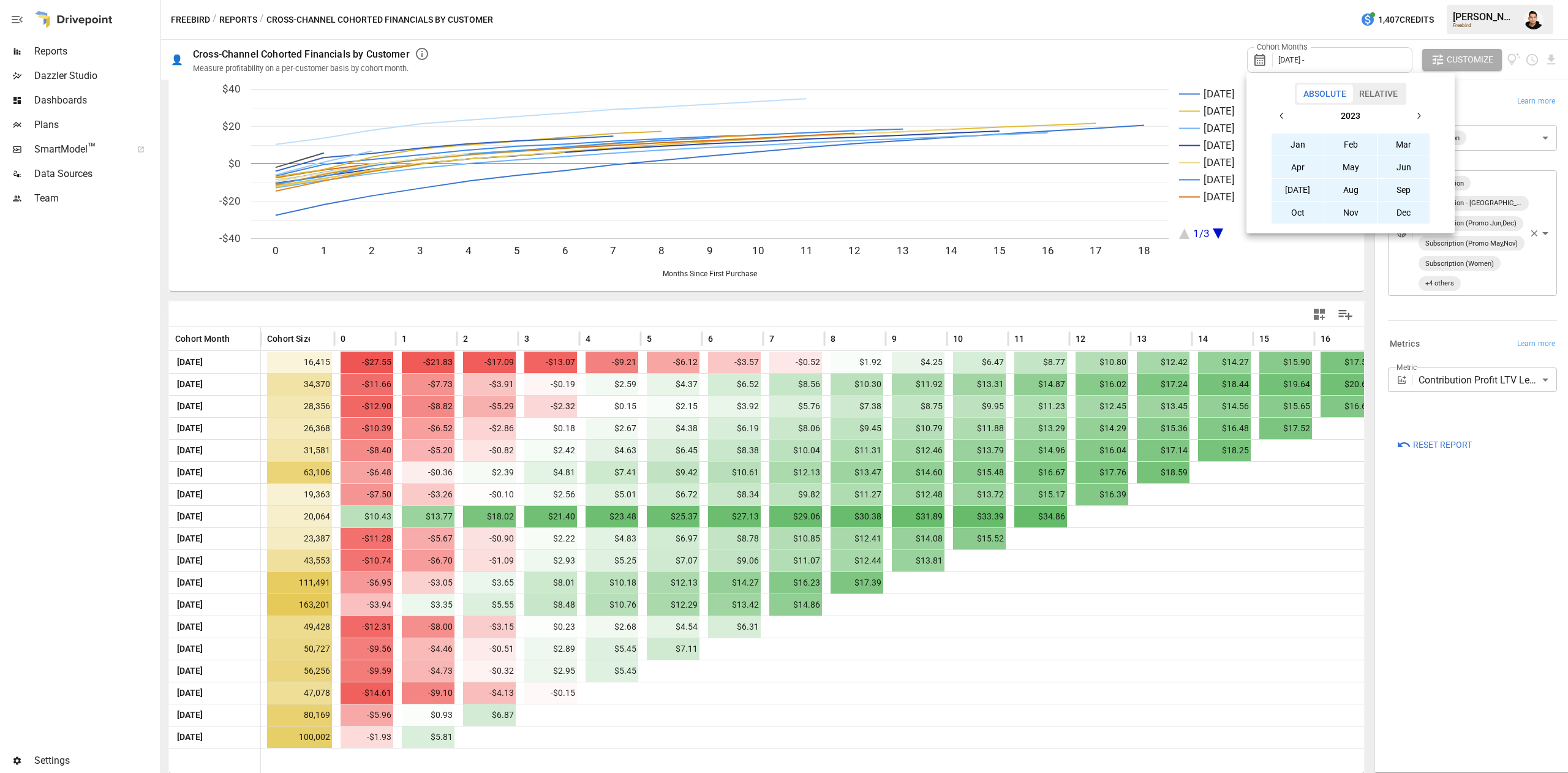
click at [1409, 114] on button "button" at bounding box center [1419, 116] width 22 height 22
click at [1304, 135] on button "Jan" at bounding box center [1298, 144] width 53 height 22
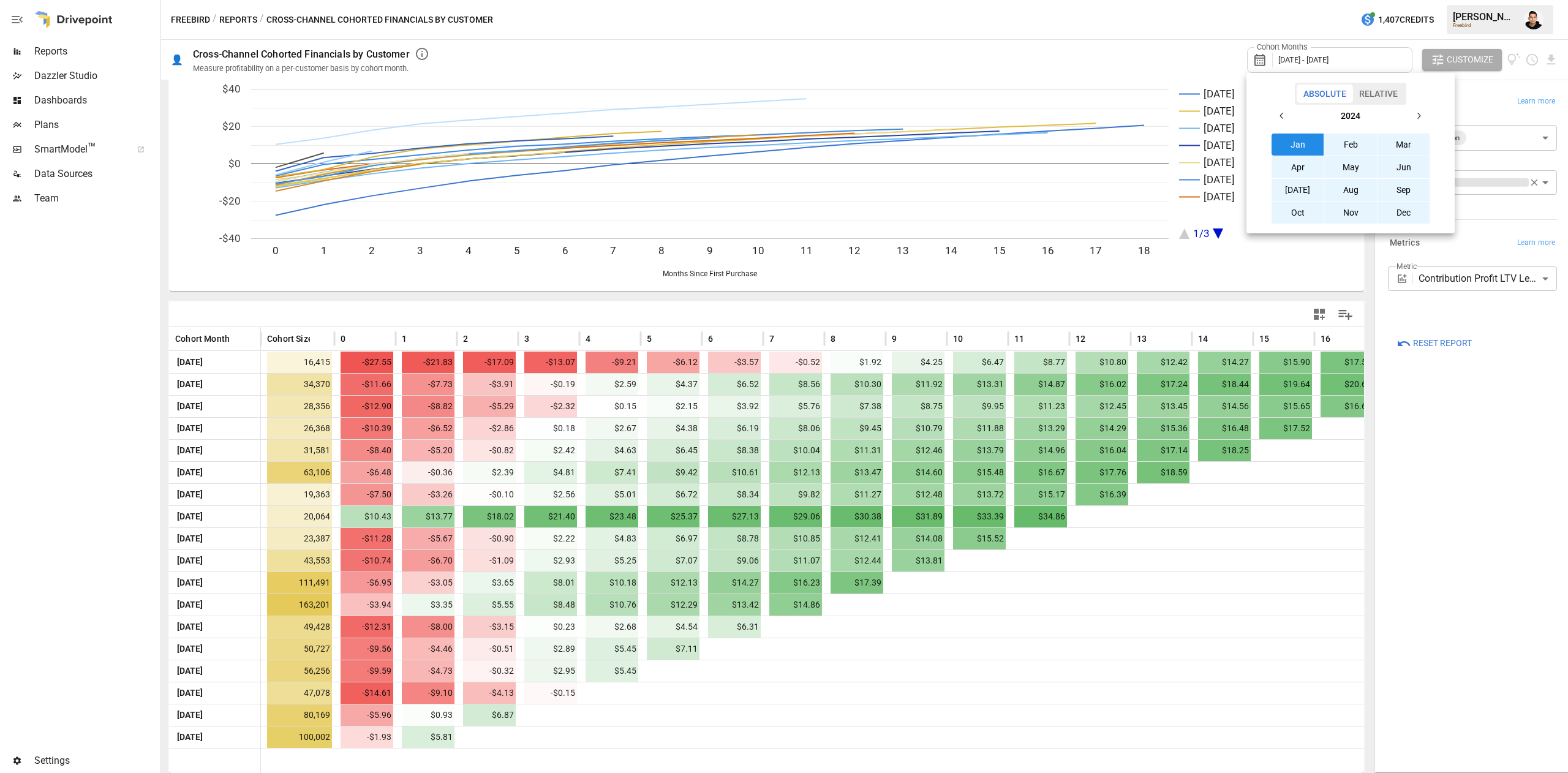
click at [1287, 117] on icon "button" at bounding box center [1282, 116] width 10 height 10
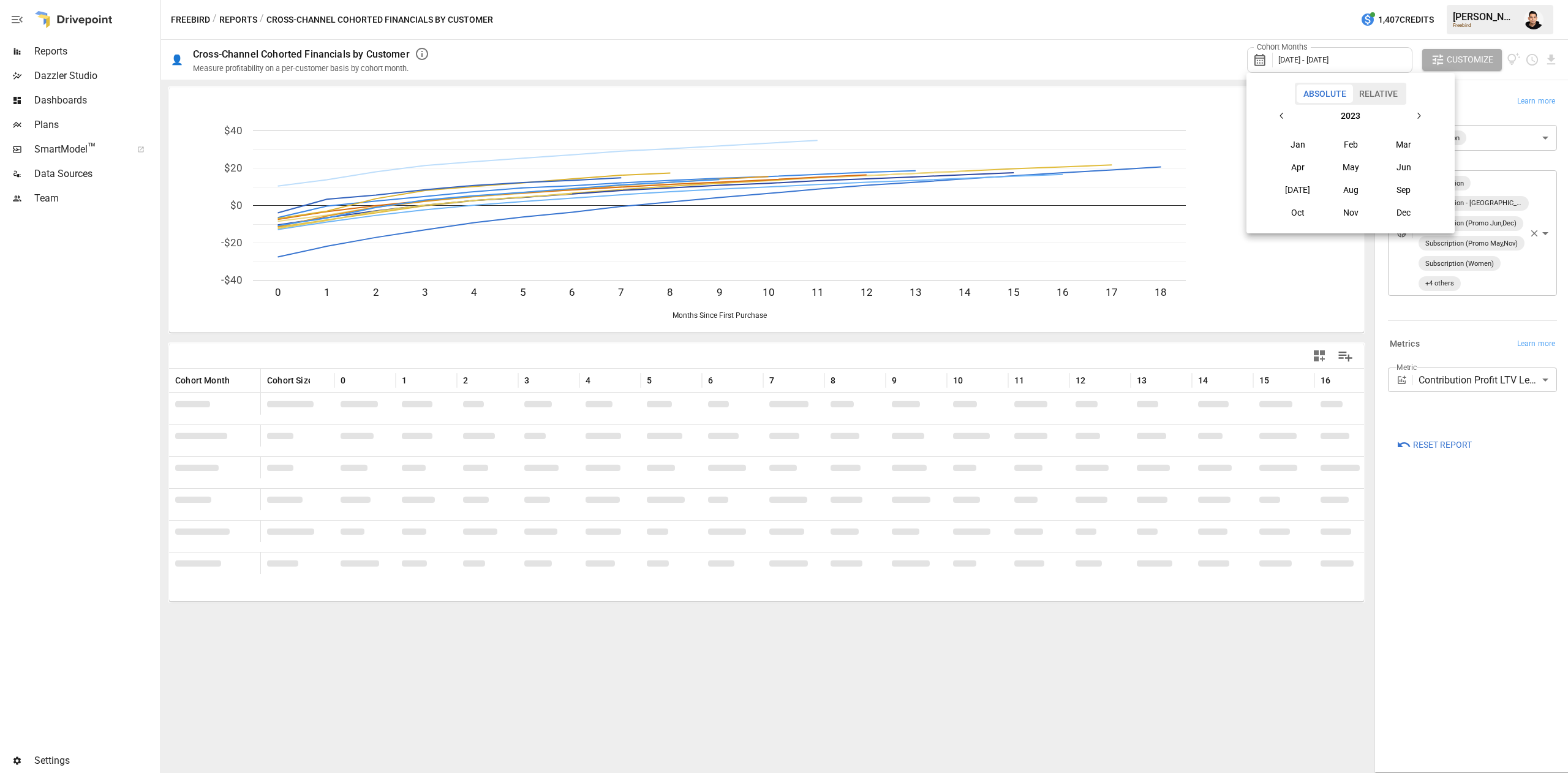
click at [1422, 110] on button "button" at bounding box center [1419, 116] width 22 height 22
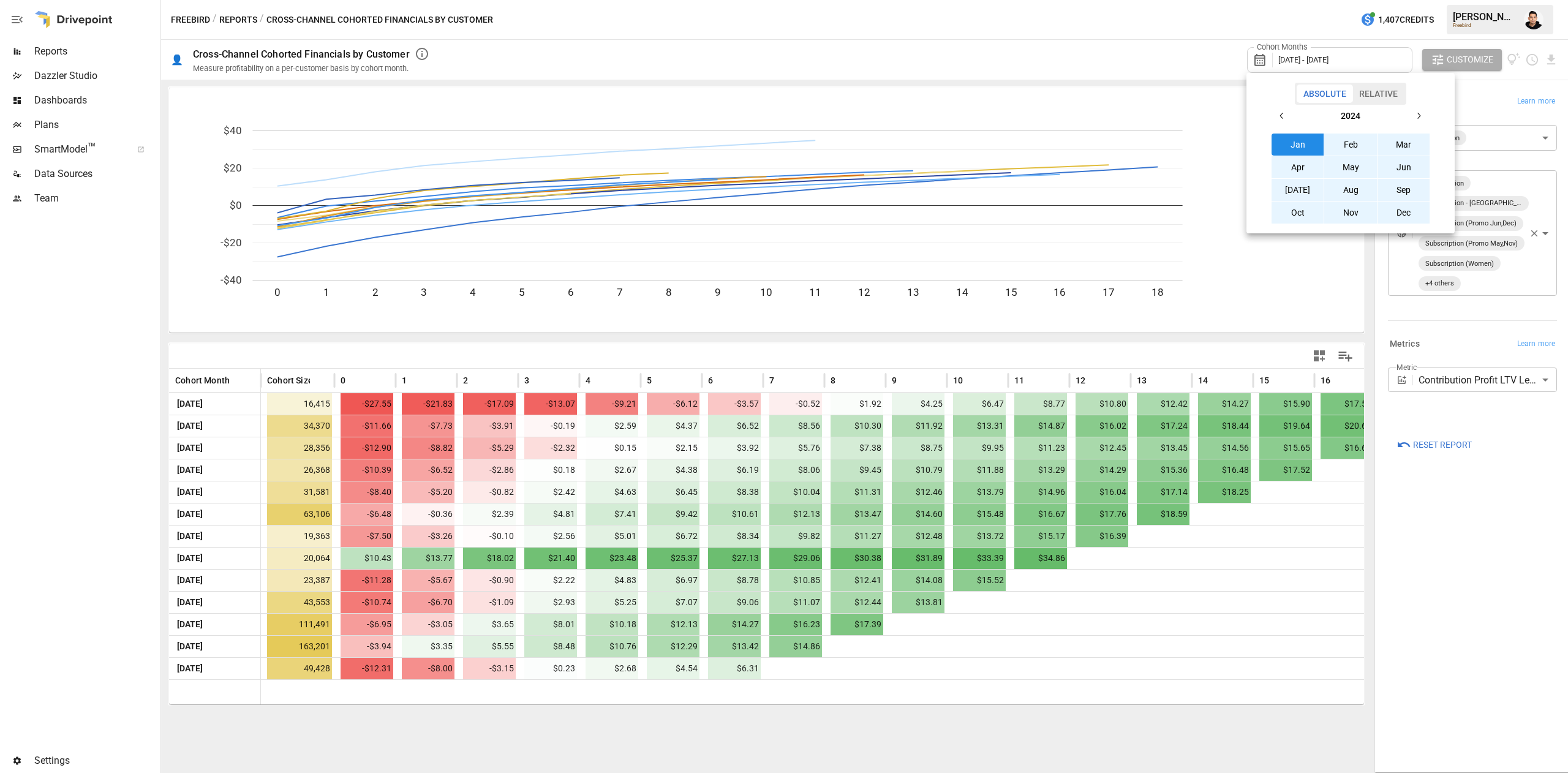
click at [1319, 138] on button "Jan" at bounding box center [1298, 144] width 53 height 22
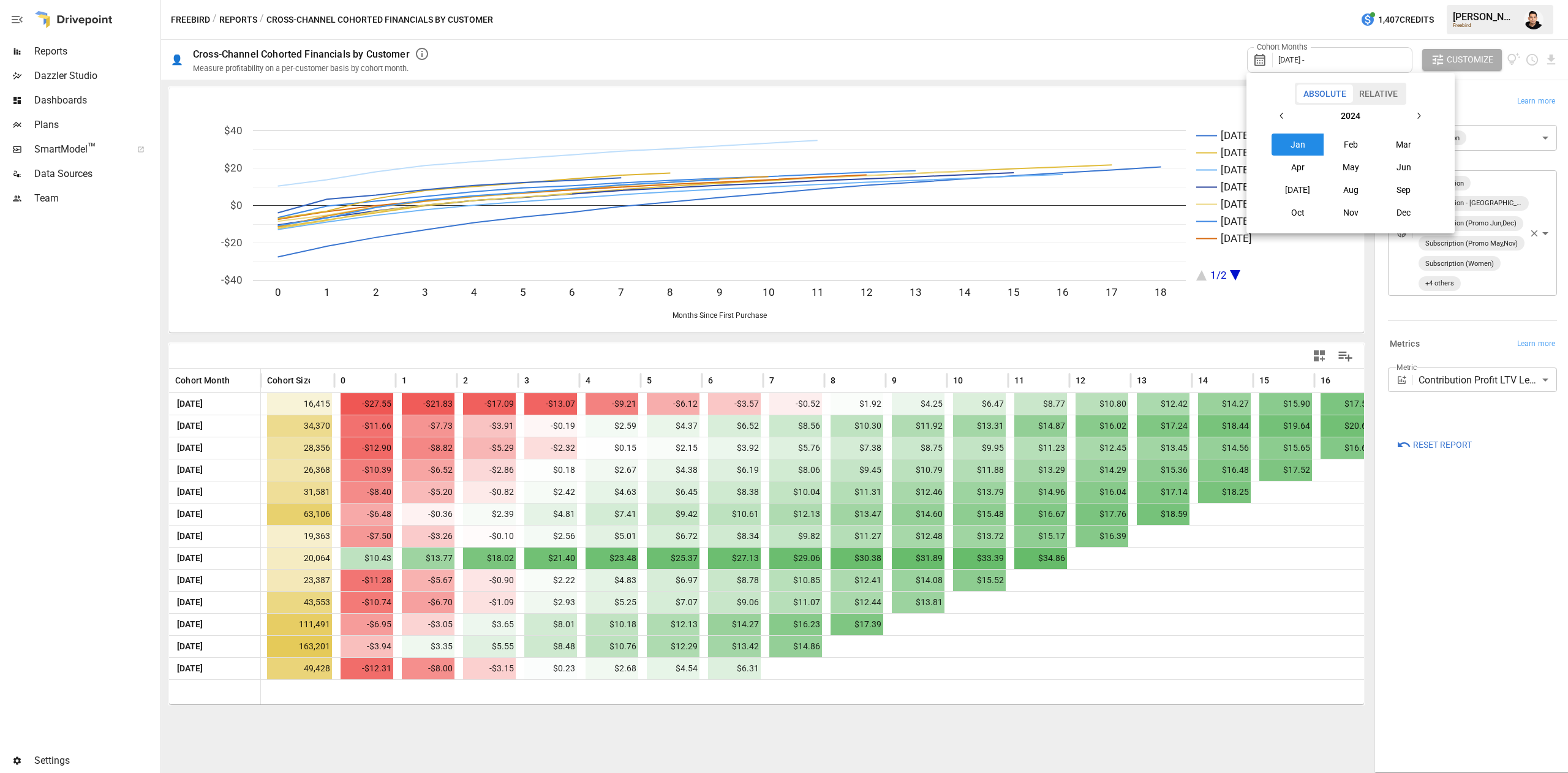
click at [1429, 117] on button "button" at bounding box center [1419, 116] width 22 height 22
click at [1301, 183] on button "[DATE]" at bounding box center [1298, 190] width 53 height 22
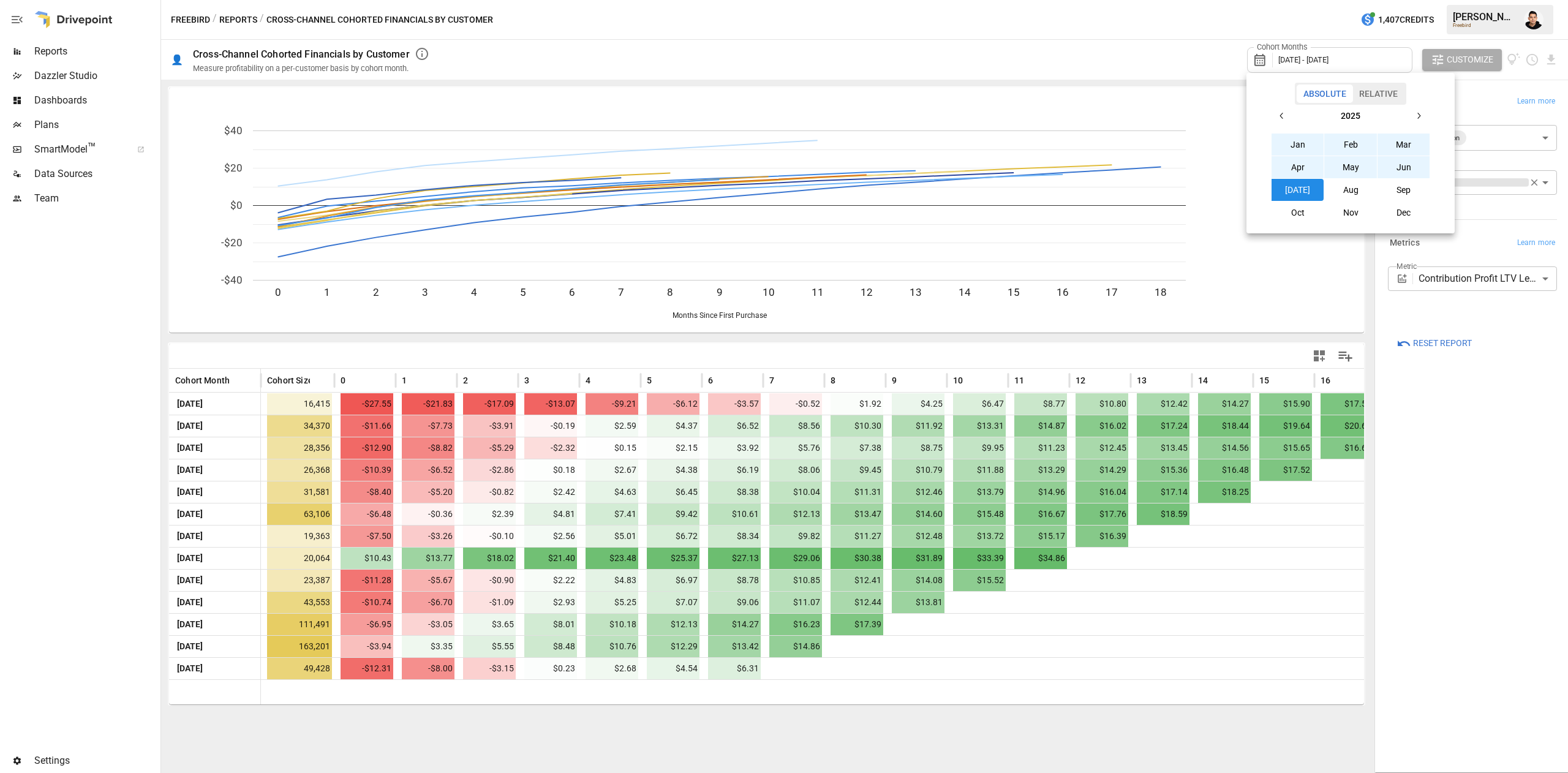
click at [1179, 61] on div at bounding box center [784, 386] width 1568 height 773
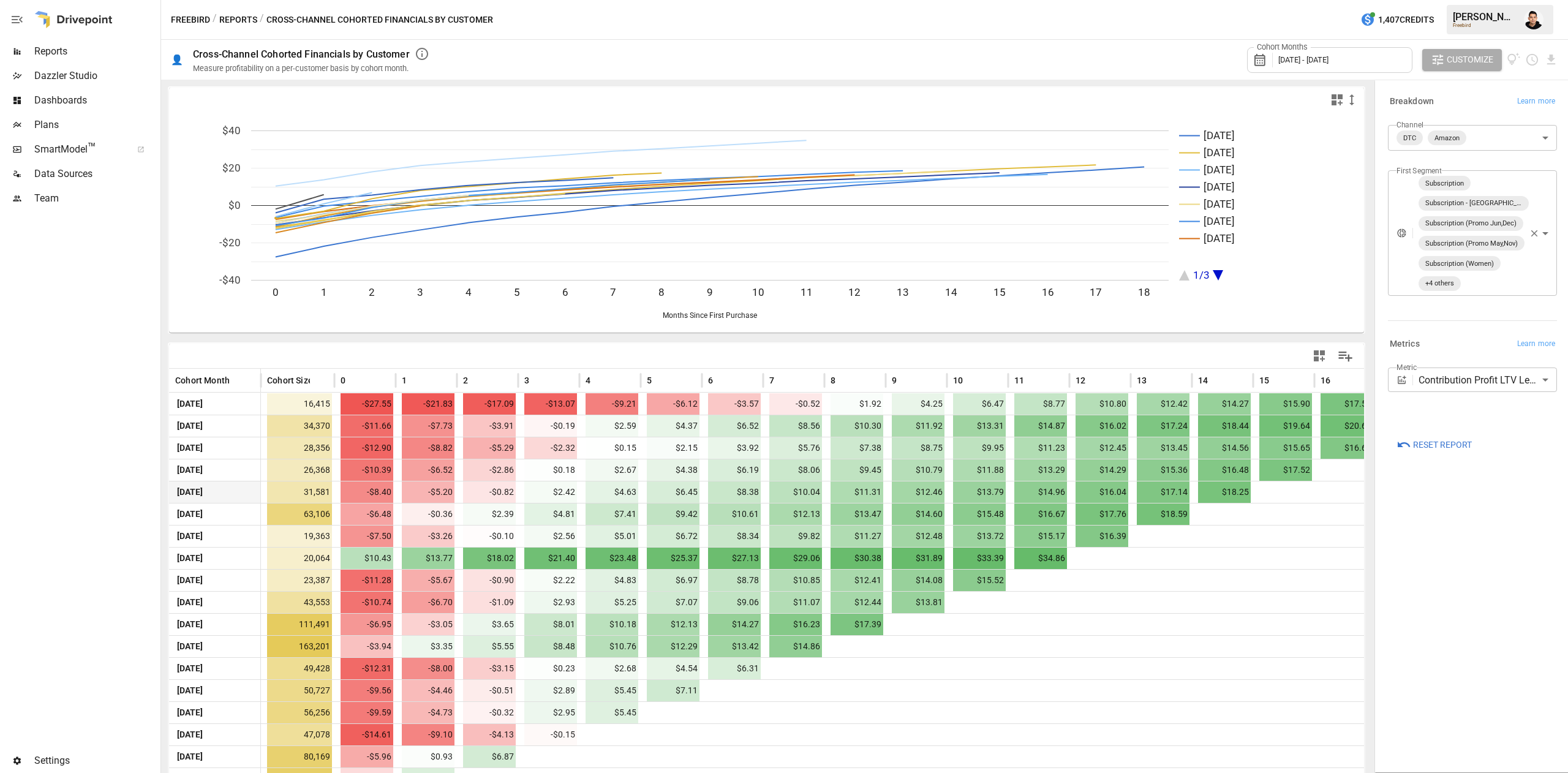
scroll to position [64, 0]
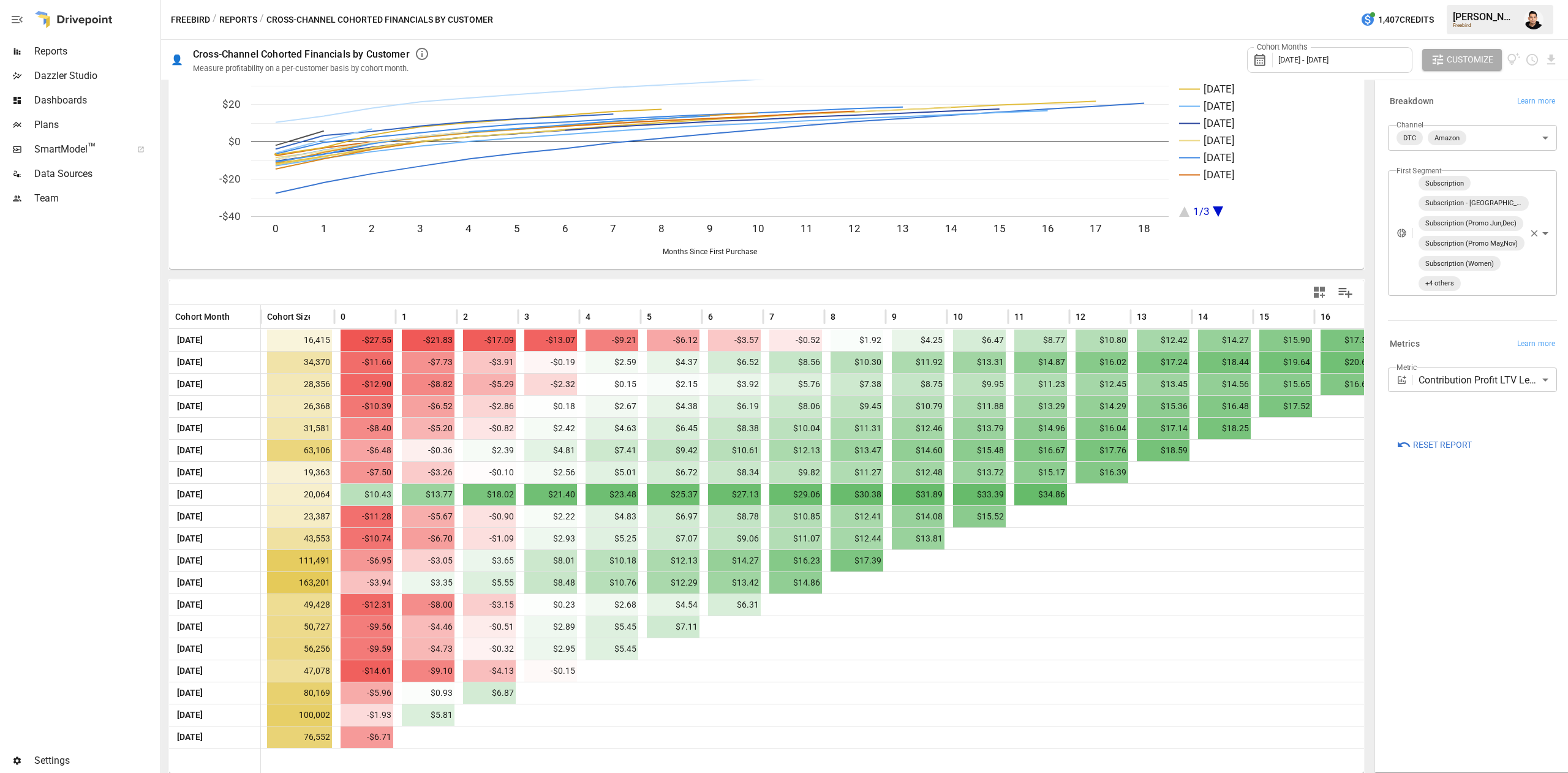
click at [1465, 537] on div "**********" at bounding box center [1473, 426] width 188 height 686
